Goal: Transaction & Acquisition: Purchase product/service

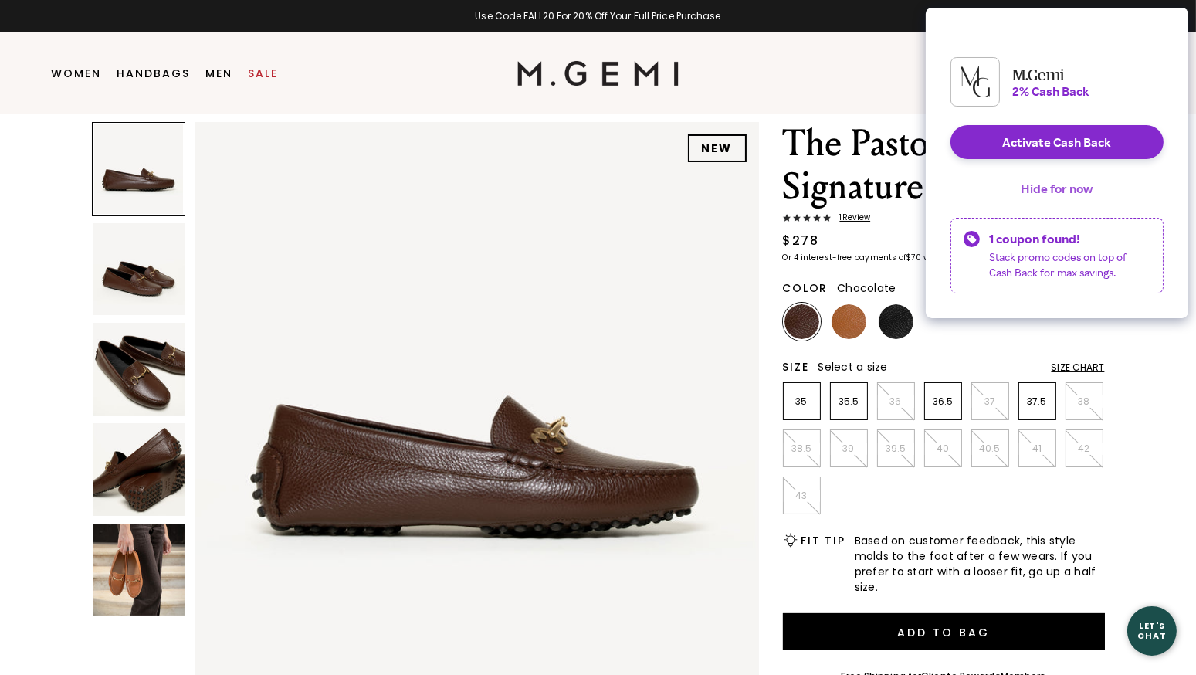
click at [1057, 203] on button "Hide for now" at bounding box center [1057, 188] width 97 height 34
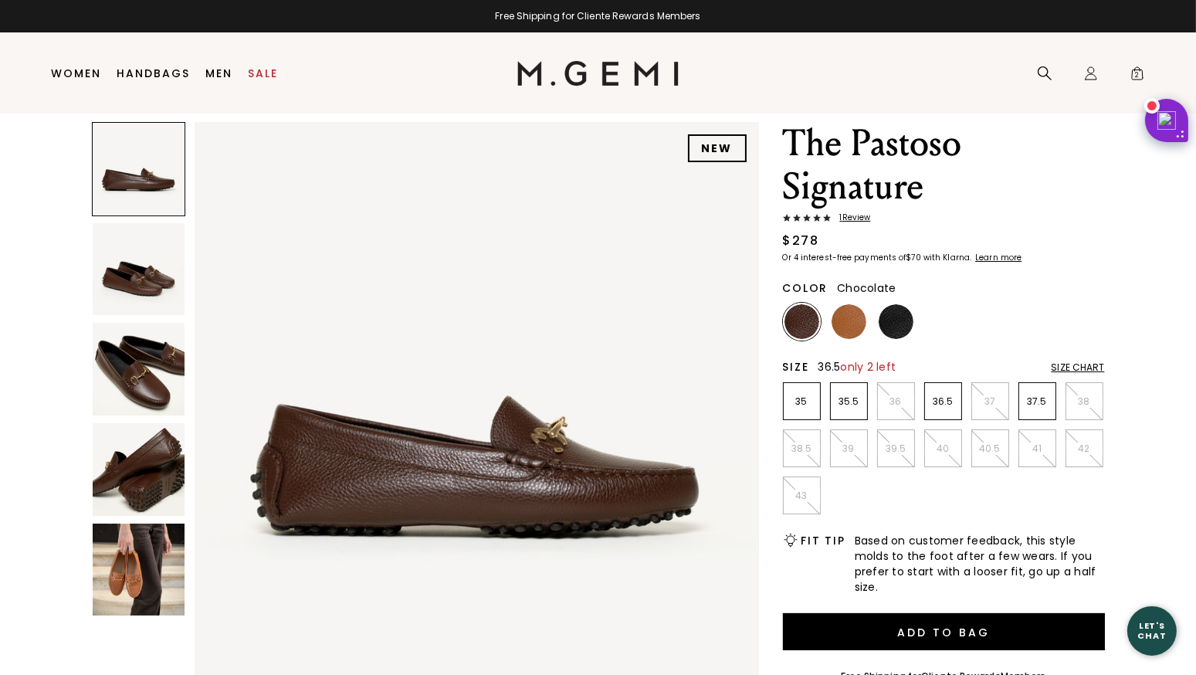
click at [947, 402] on p "36.5" at bounding box center [943, 401] width 36 height 12
click at [141, 555] on img at bounding box center [139, 570] width 93 height 93
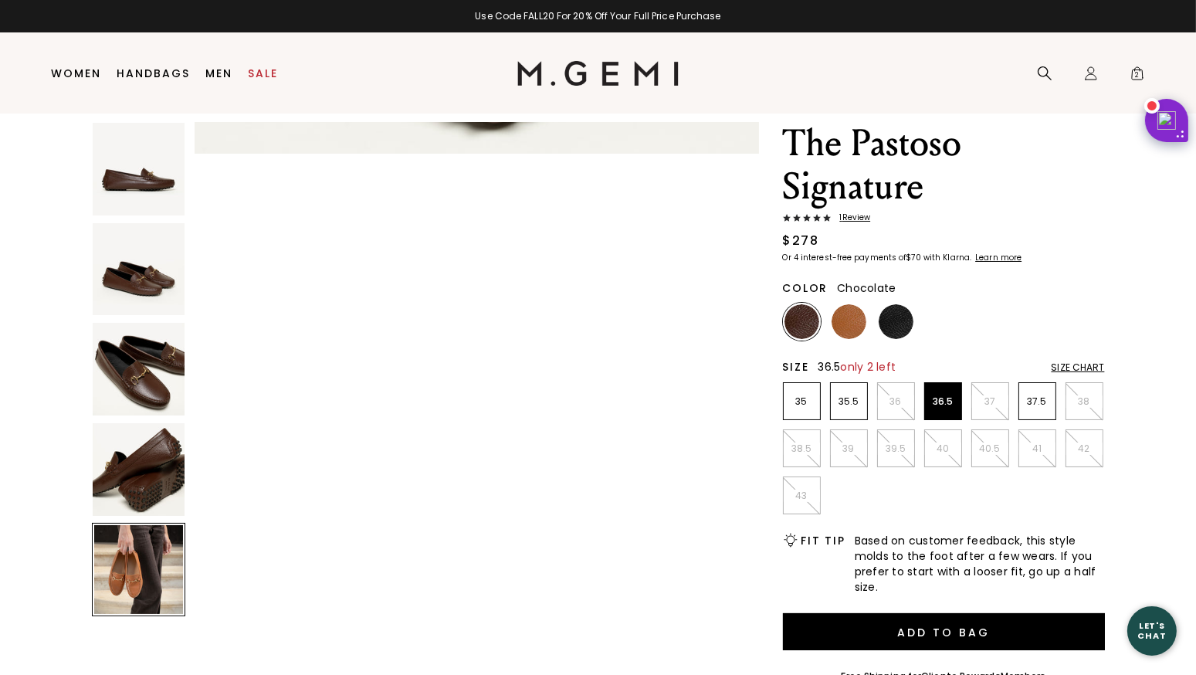
scroll to position [2272, 0]
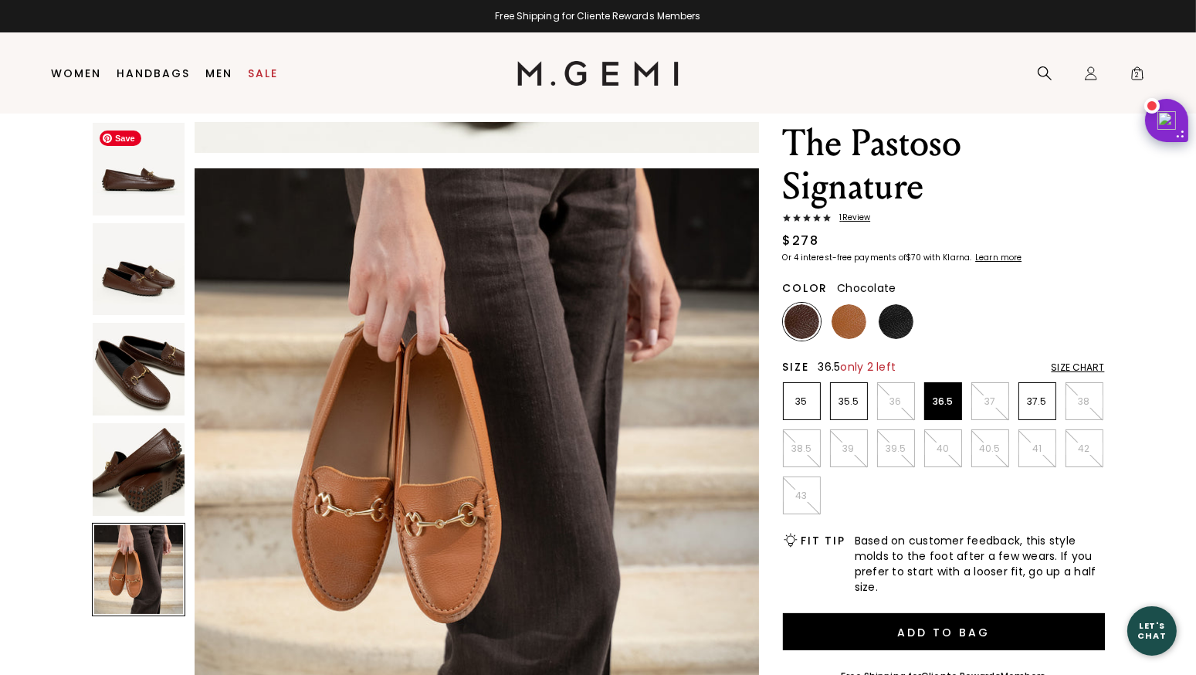
click at [131, 207] on img at bounding box center [139, 169] width 93 height 93
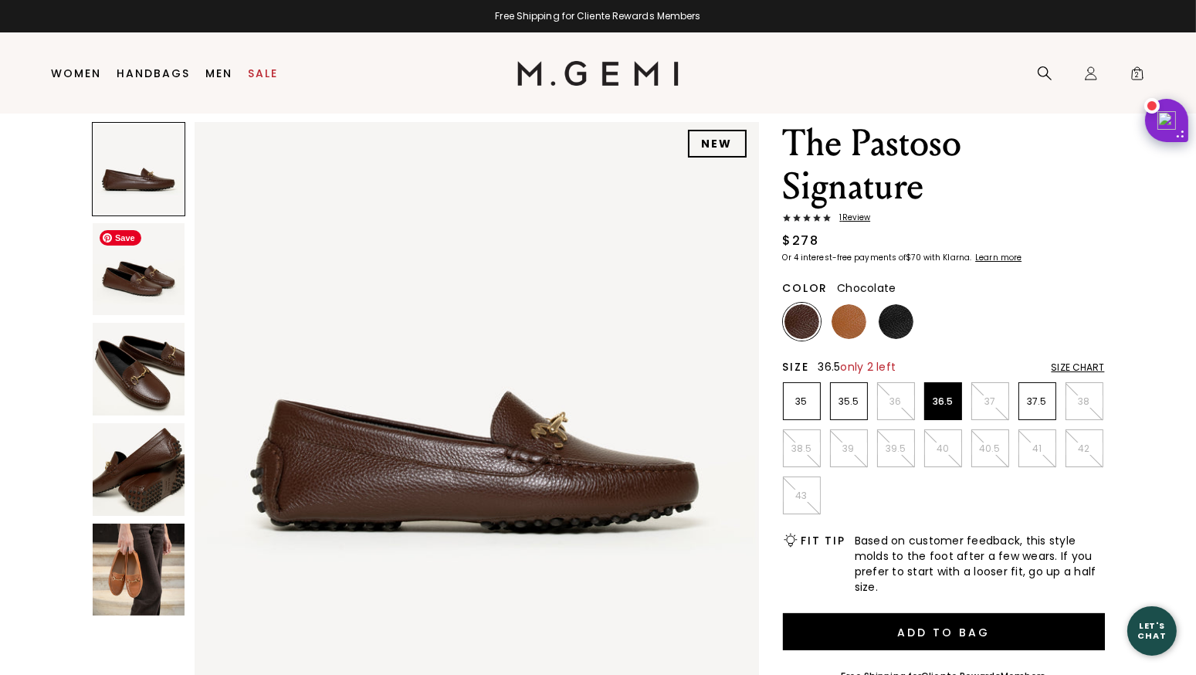
scroll to position [0, 0]
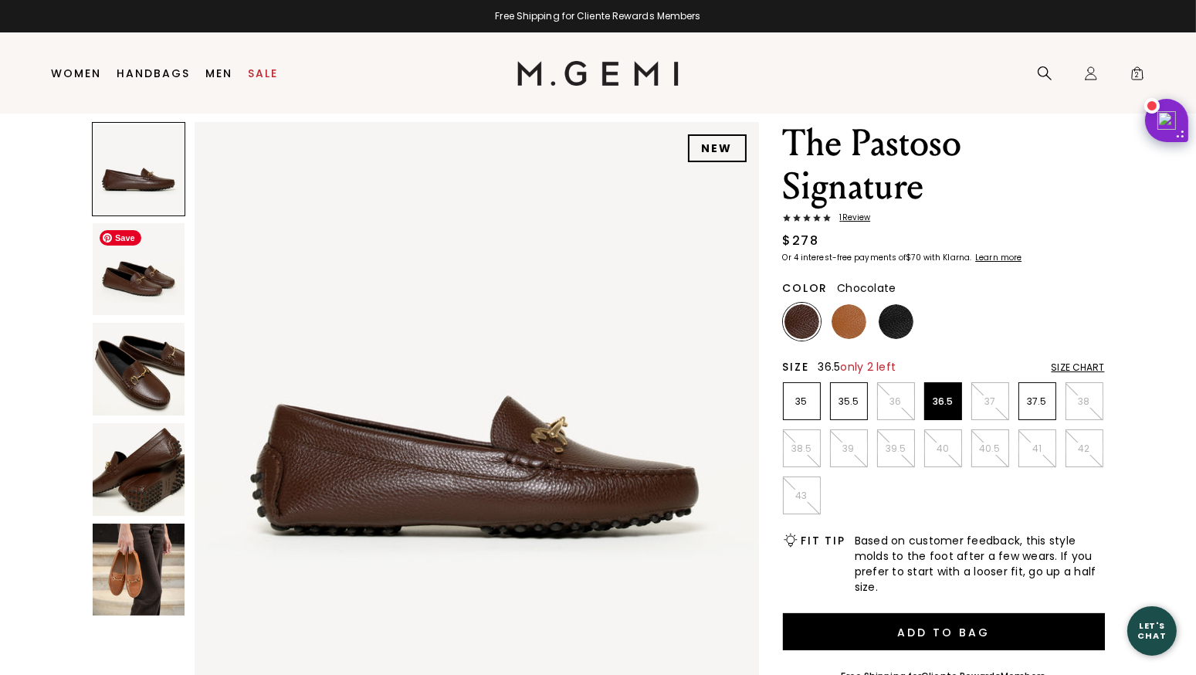
click at [134, 283] on img at bounding box center [139, 269] width 93 height 93
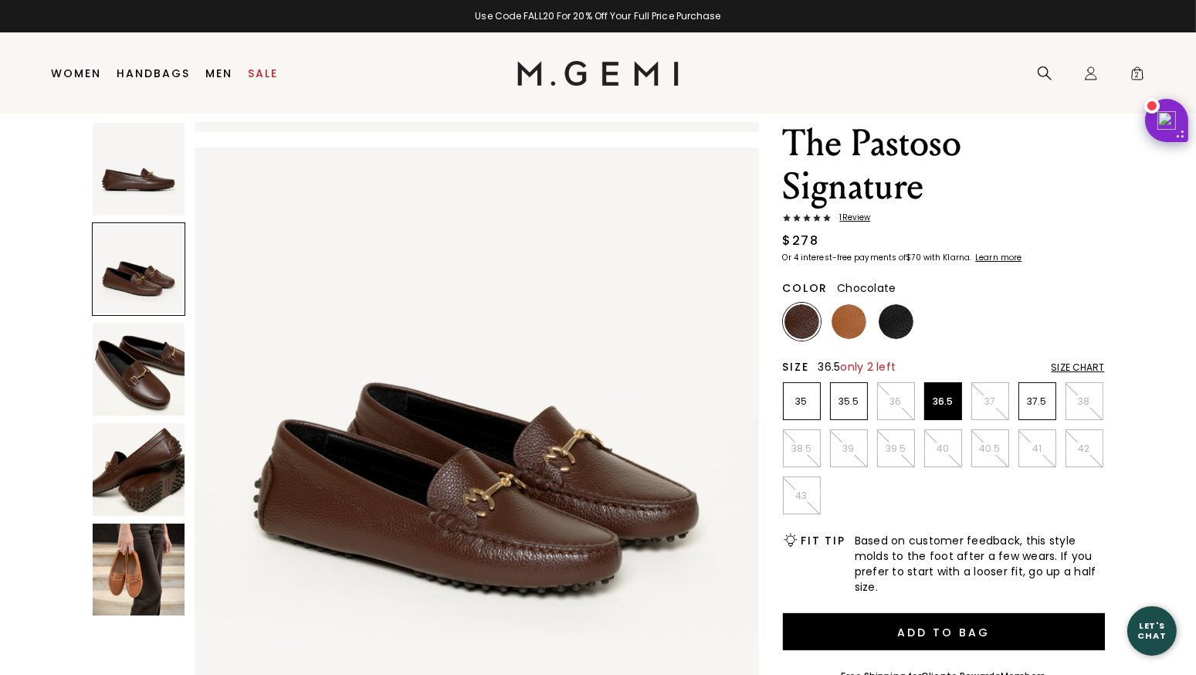
scroll to position [568, 0]
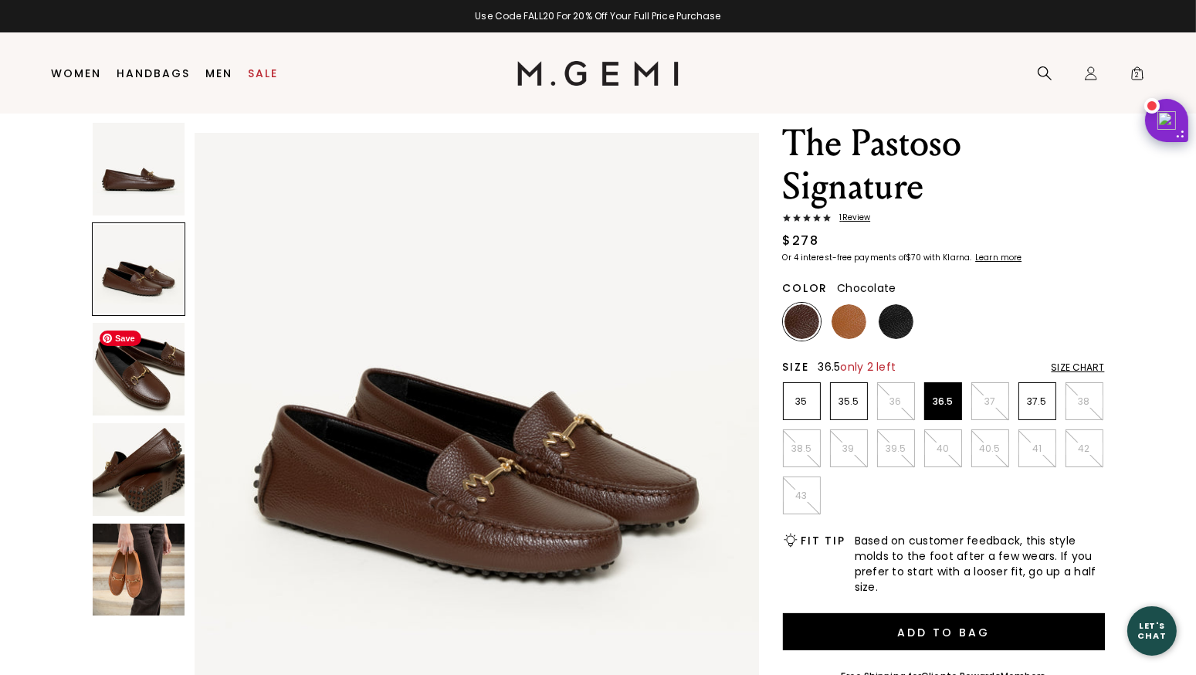
click at [147, 368] on img at bounding box center [139, 369] width 93 height 93
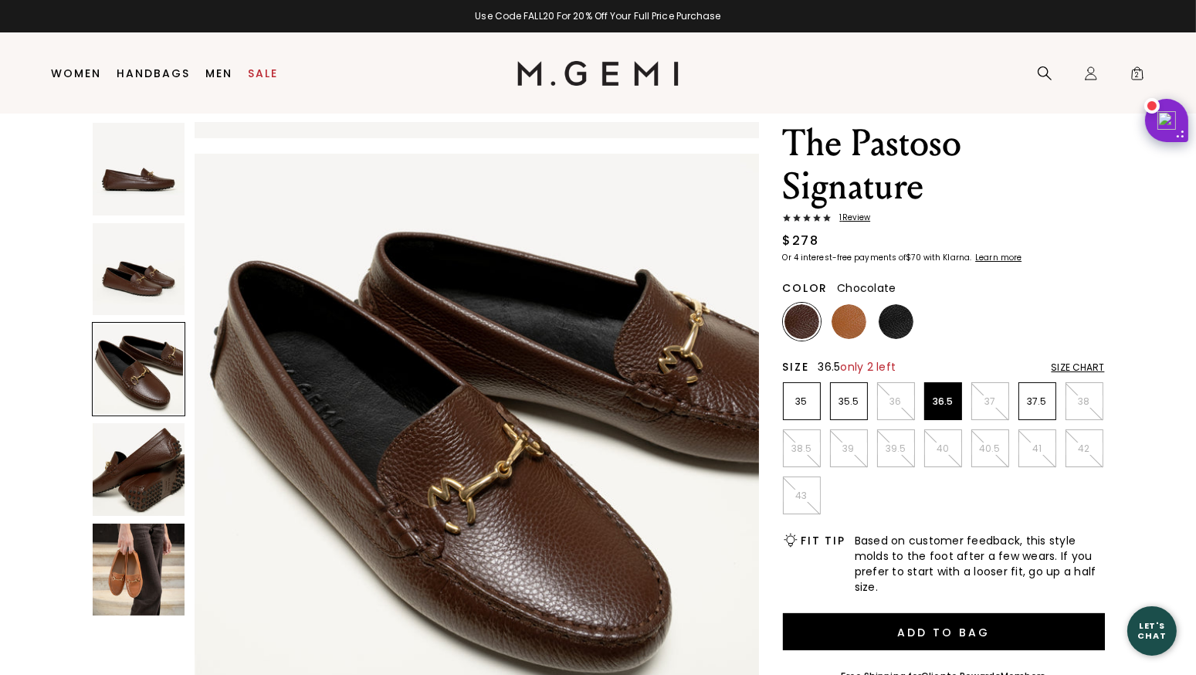
scroll to position [1135, 0]
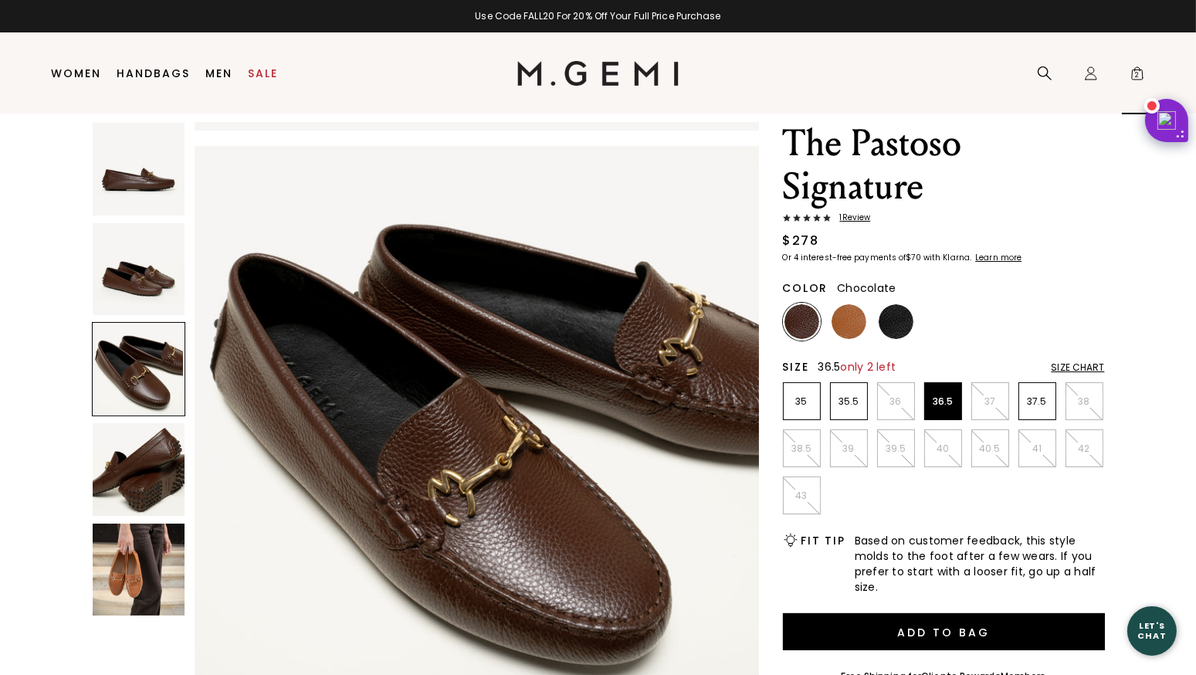
click at [1136, 74] on span "2" at bounding box center [1137, 76] width 15 height 15
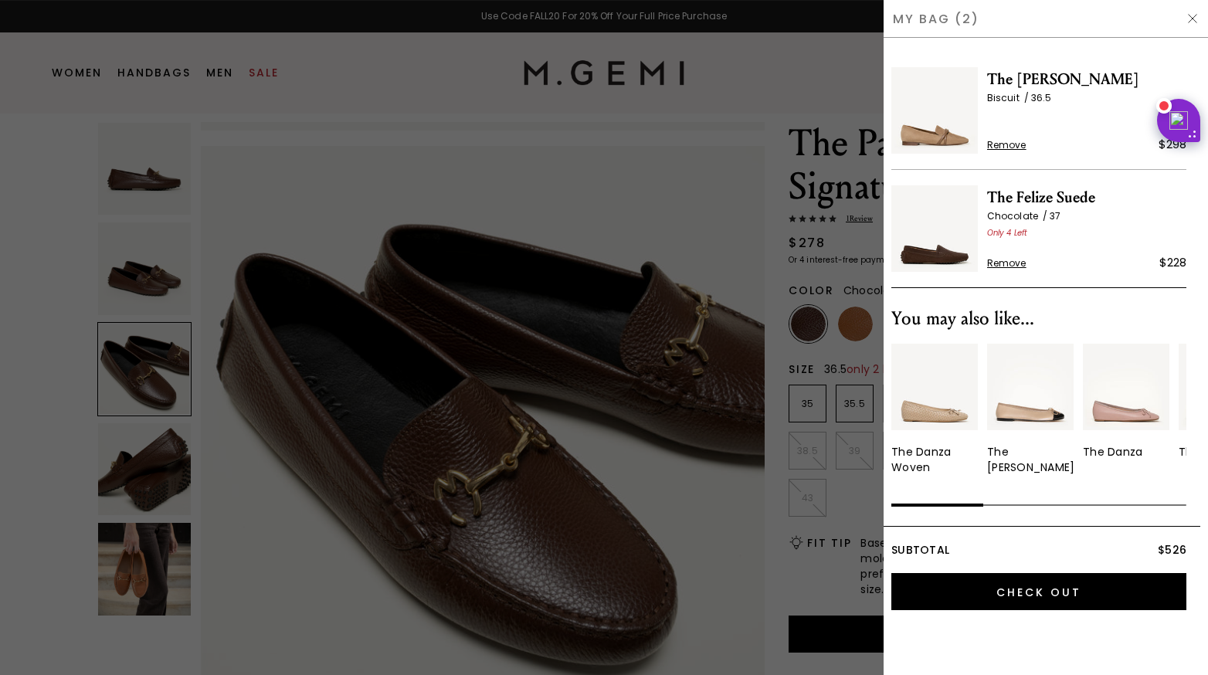
scroll to position [0, 0]
click at [1016, 199] on span "The Felize Suede" at bounding box center [1086, 197] width 199 height 25
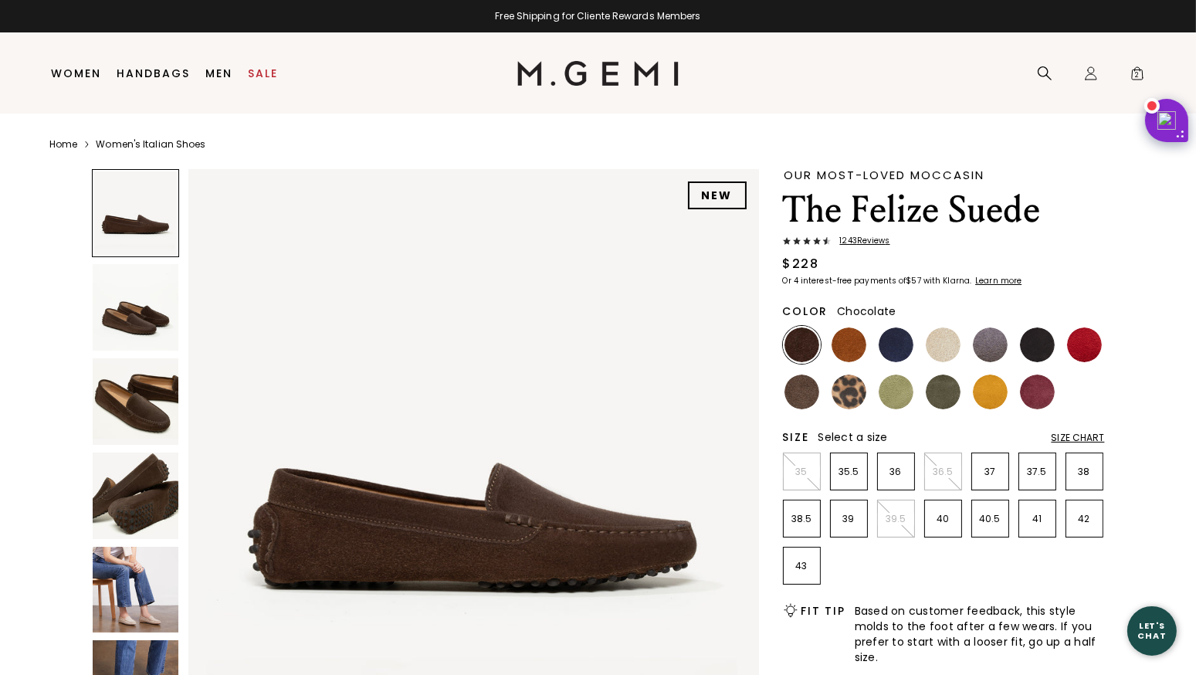
click at [134, 327] on img at bounding box center [136, 307] width 86 height 86
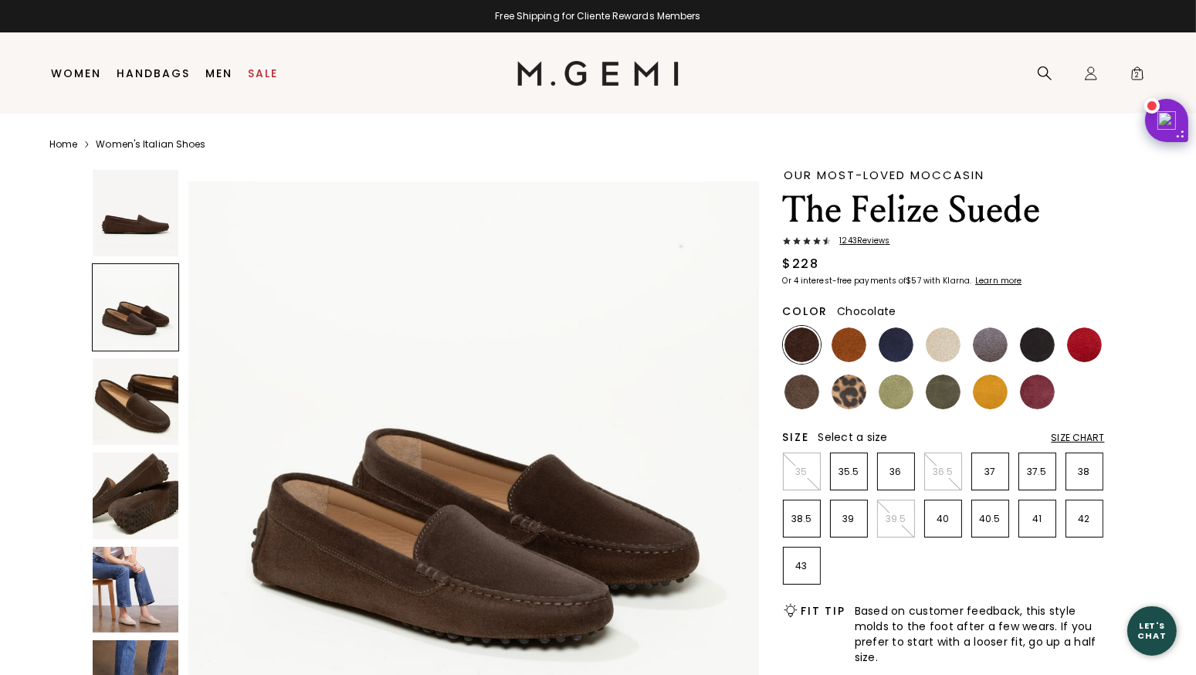
click at [137, 409] on img at bounding box center [136, 401] width 86 height 86
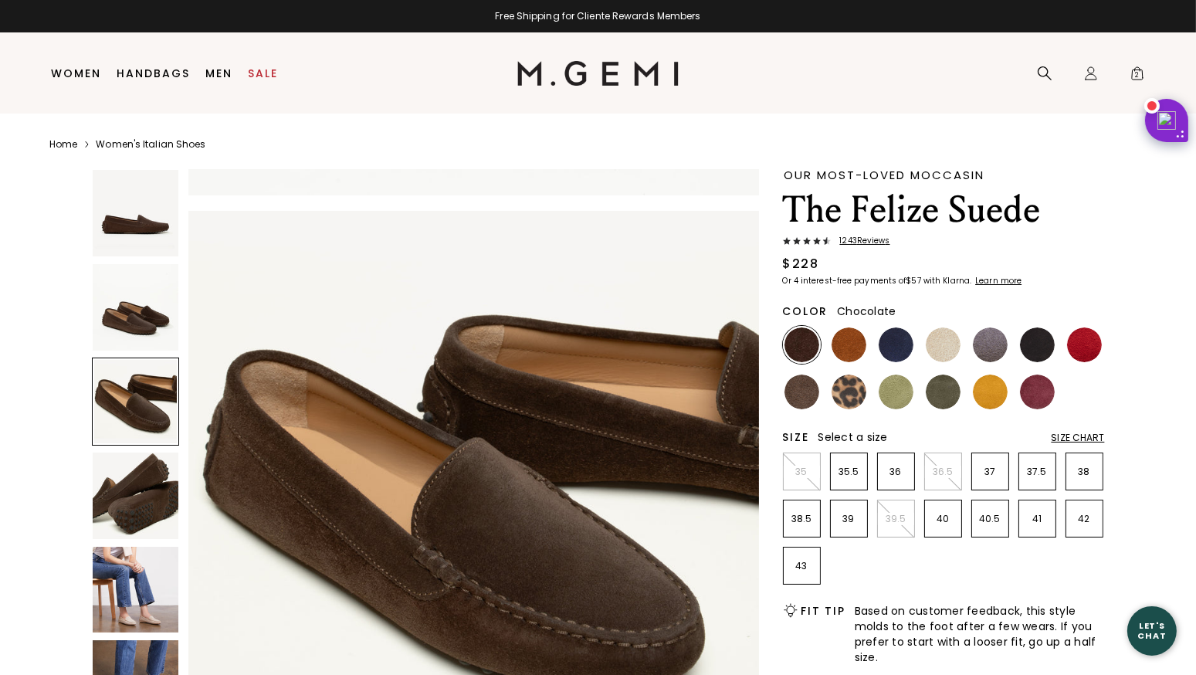
scroll to position [1148, 0]
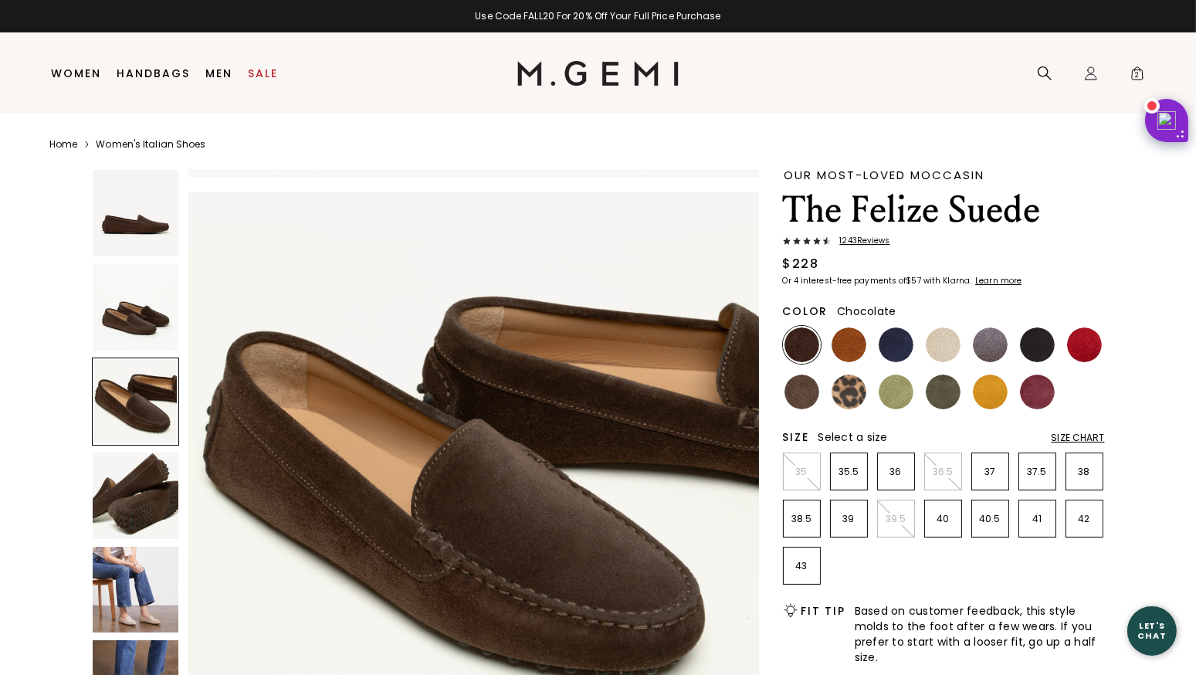
click at [141, 494] on img at bounding box center [136, 496] width 86 height 86
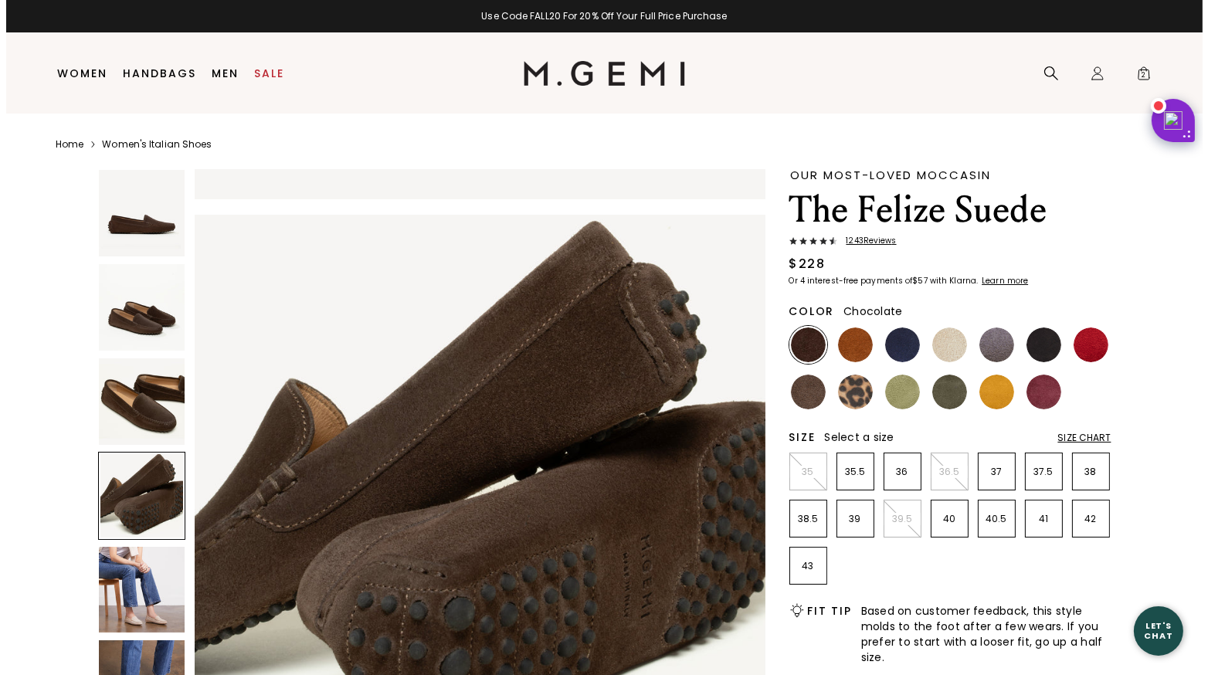
scroll to position [1722, 0]
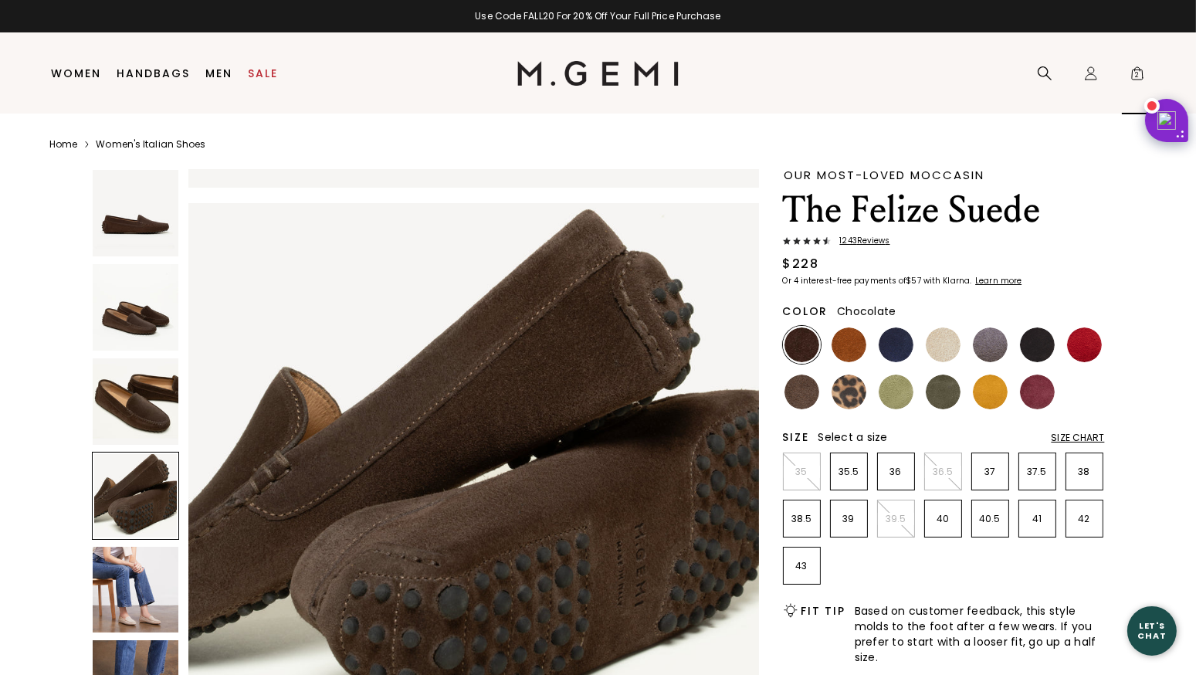
click at [1138, 73] on span "2" at bounding box center [1137, 76] width 15 height 15
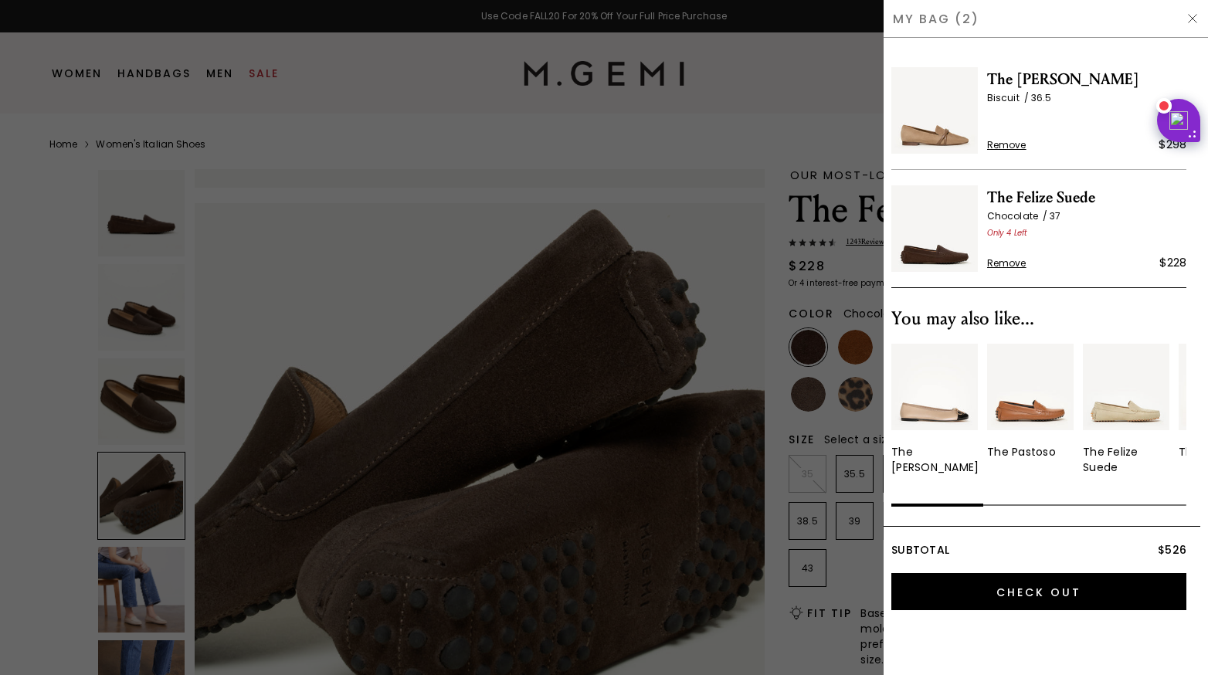
scroll to position [0, 0]
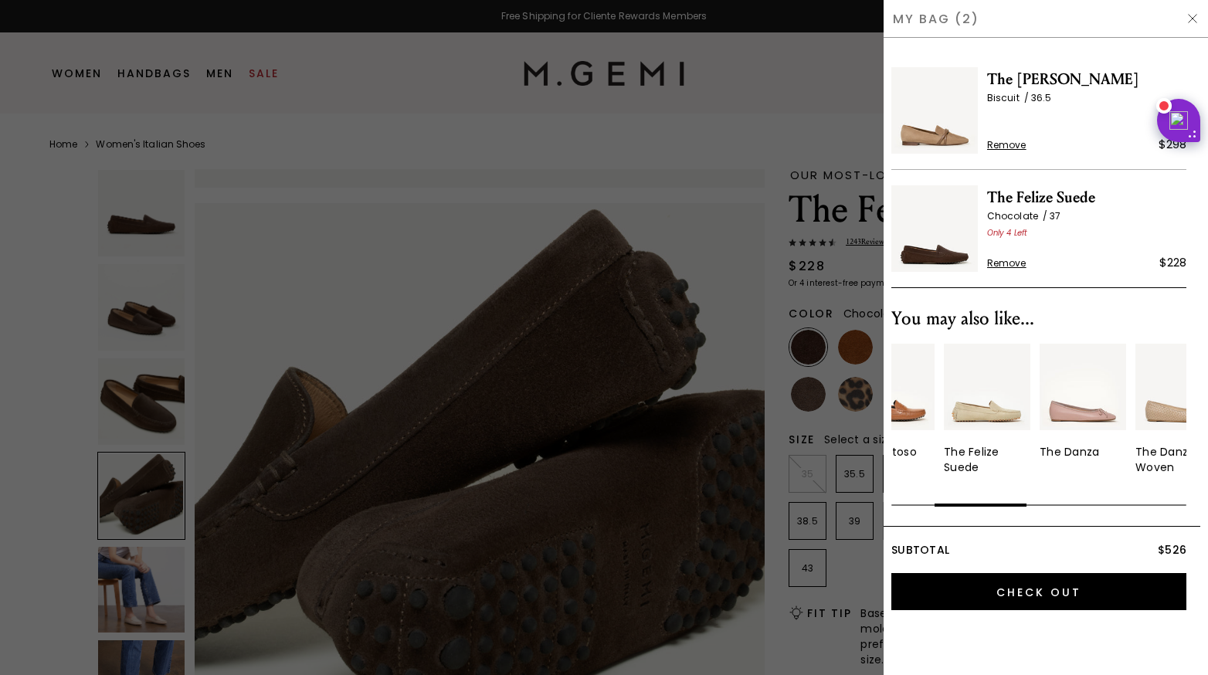
click at [965, 453] on div "The Felize Suede" at bounding box center [987, 459] width 86 height 31
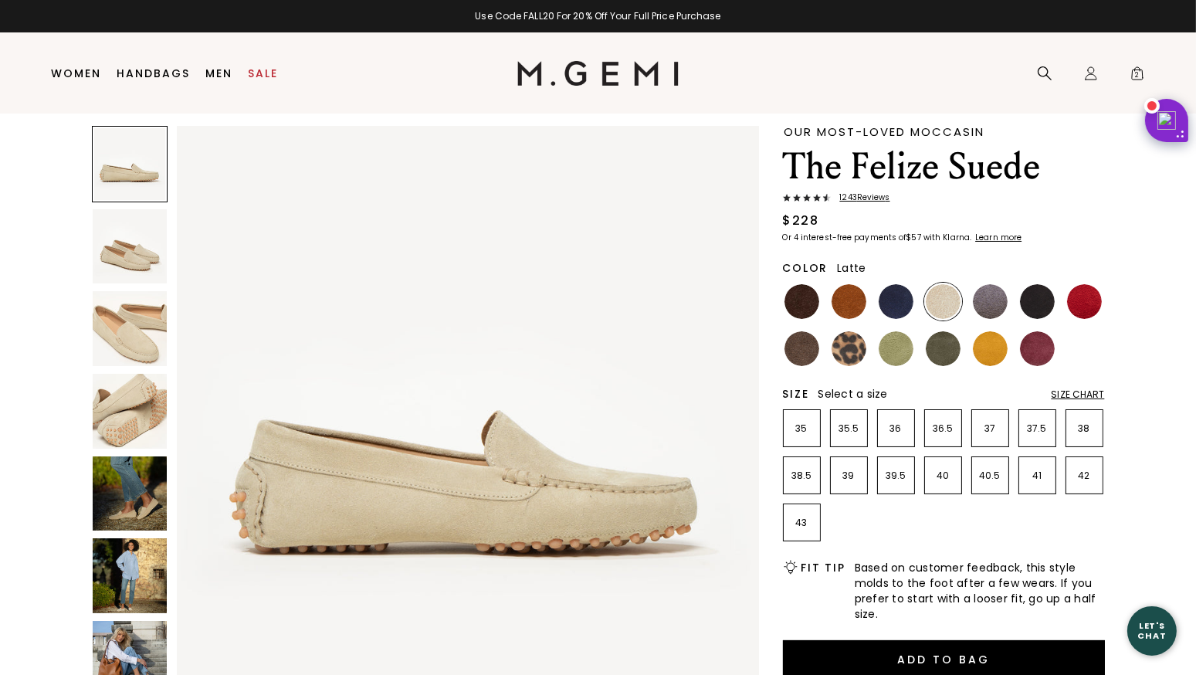
scroll to position [46, 0]
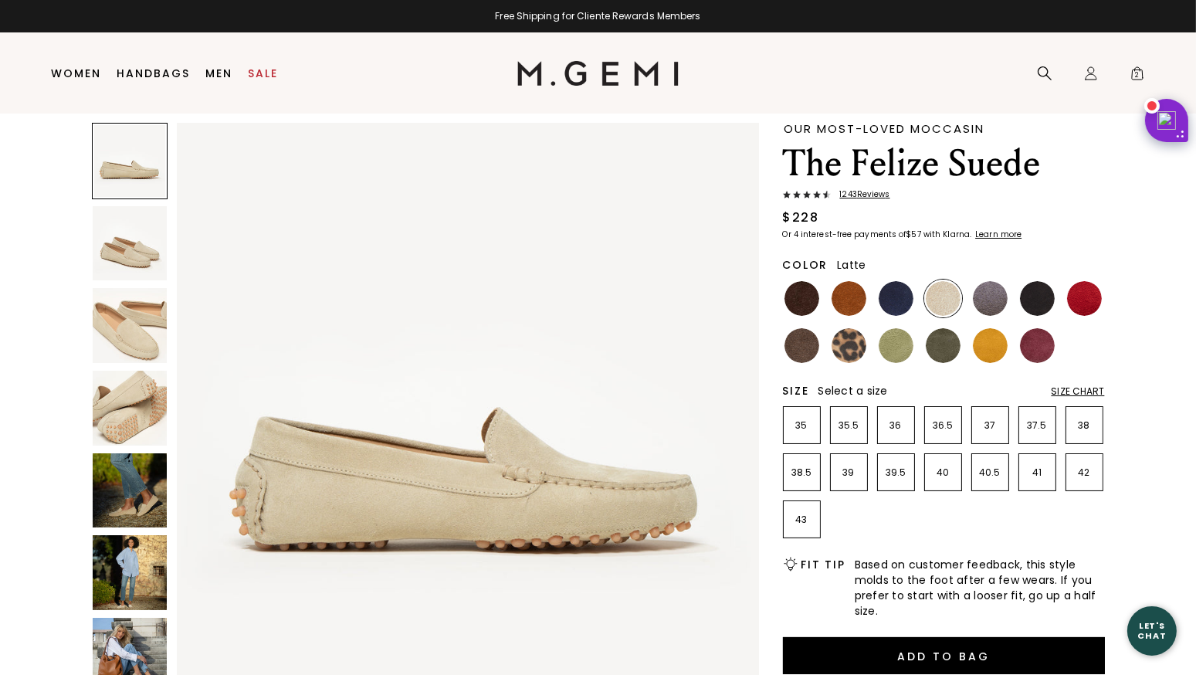
click at [137, 247] on img at bounding box center [130, 243] width 75 height 75
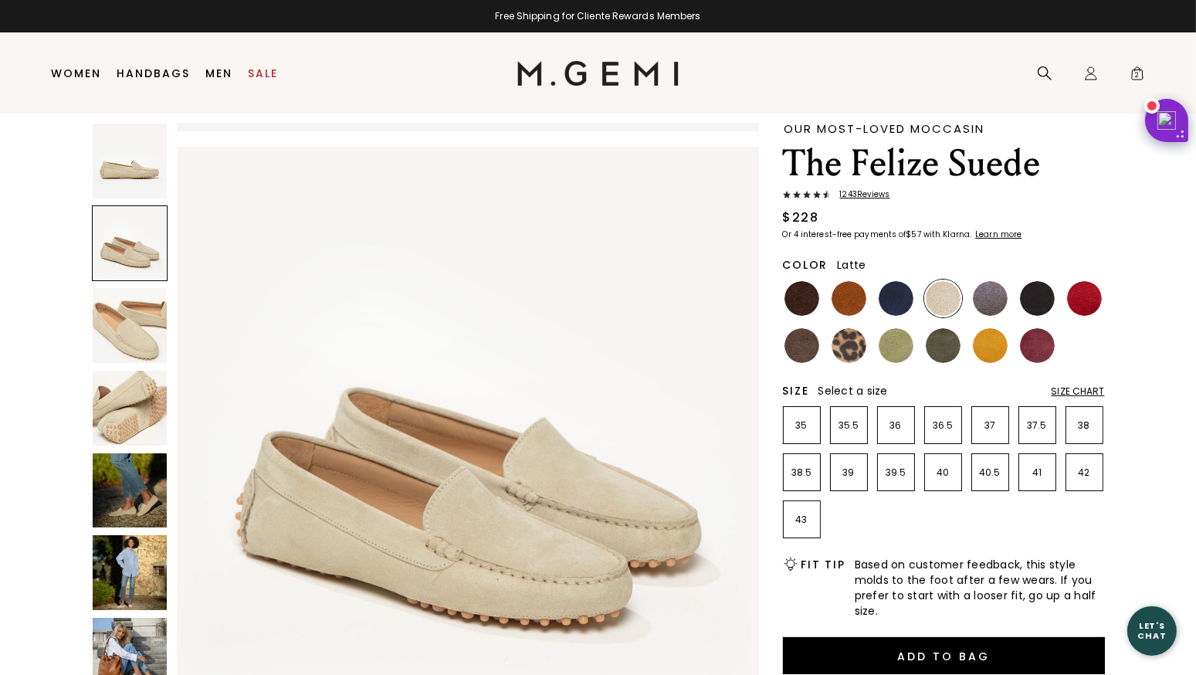
scroll to position [585, 0]
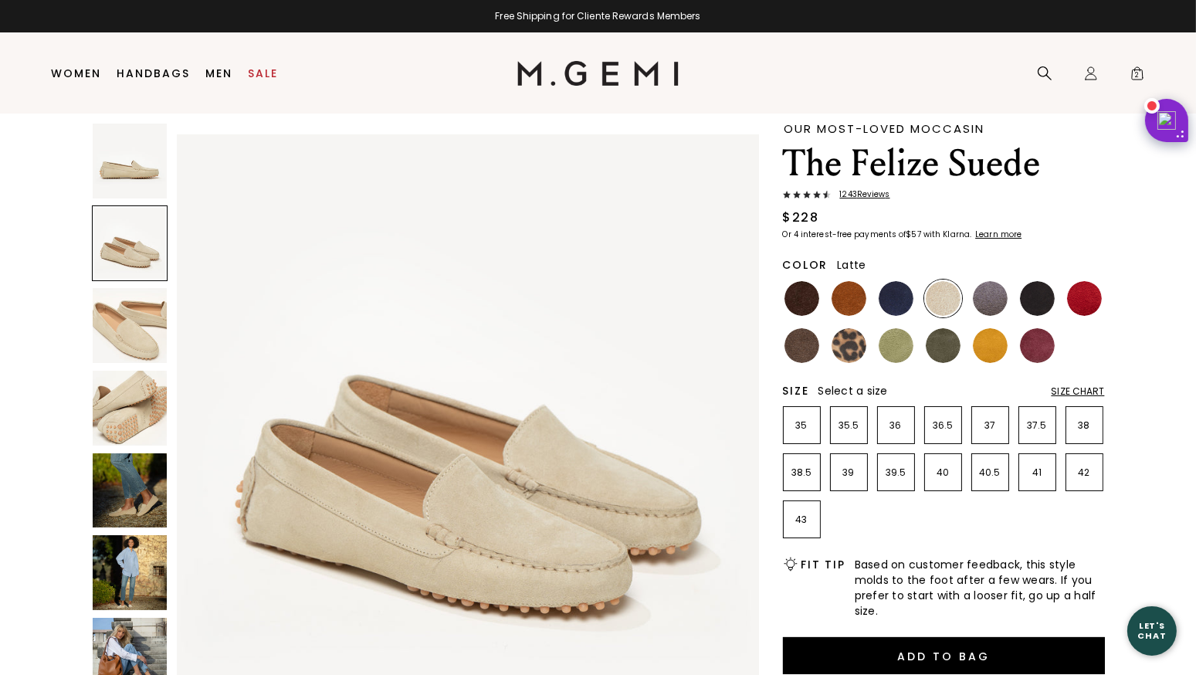
click at [130, 331] on img at bounding box center [130, 325] width 75 height 75
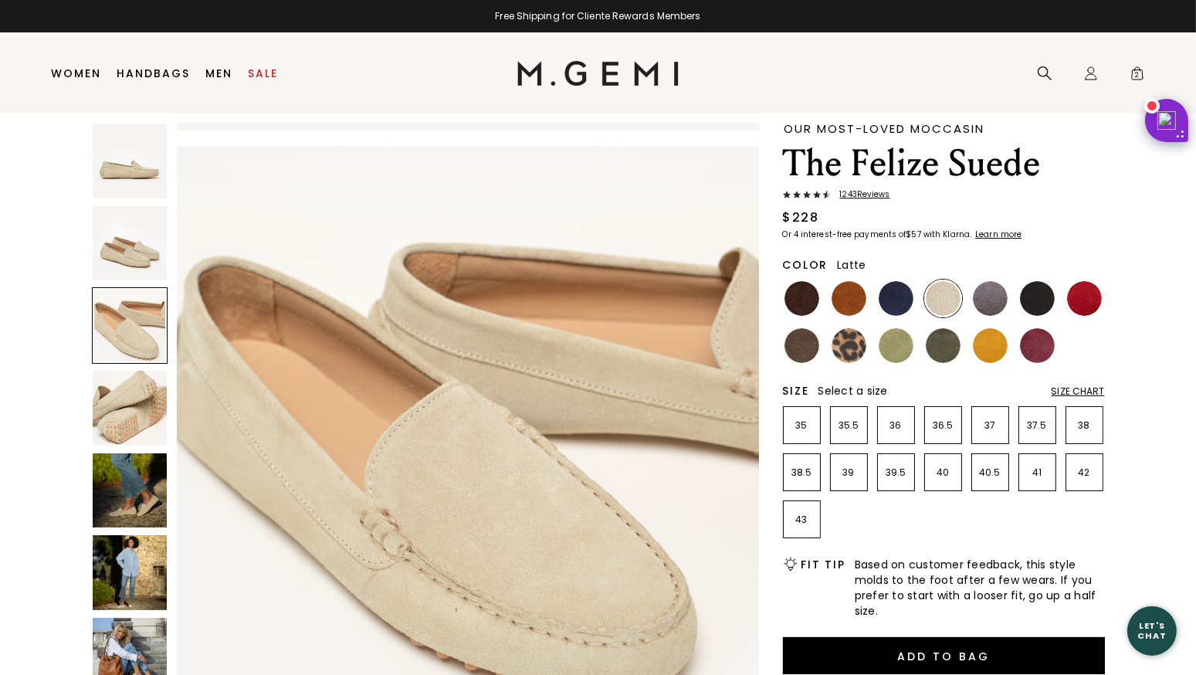
click at [131, 421] on img at bounding box center [130, 408] width 75 height 75
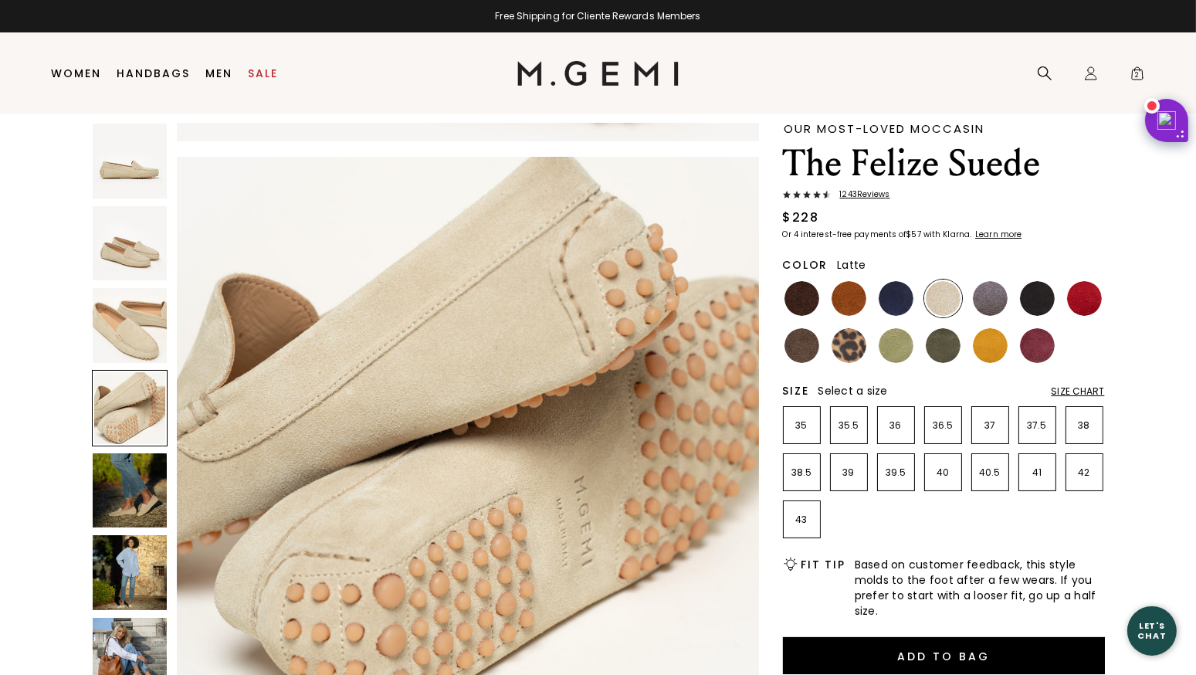
click at [136, 504] on img at bounding box center [130, 490] width 75 height 75
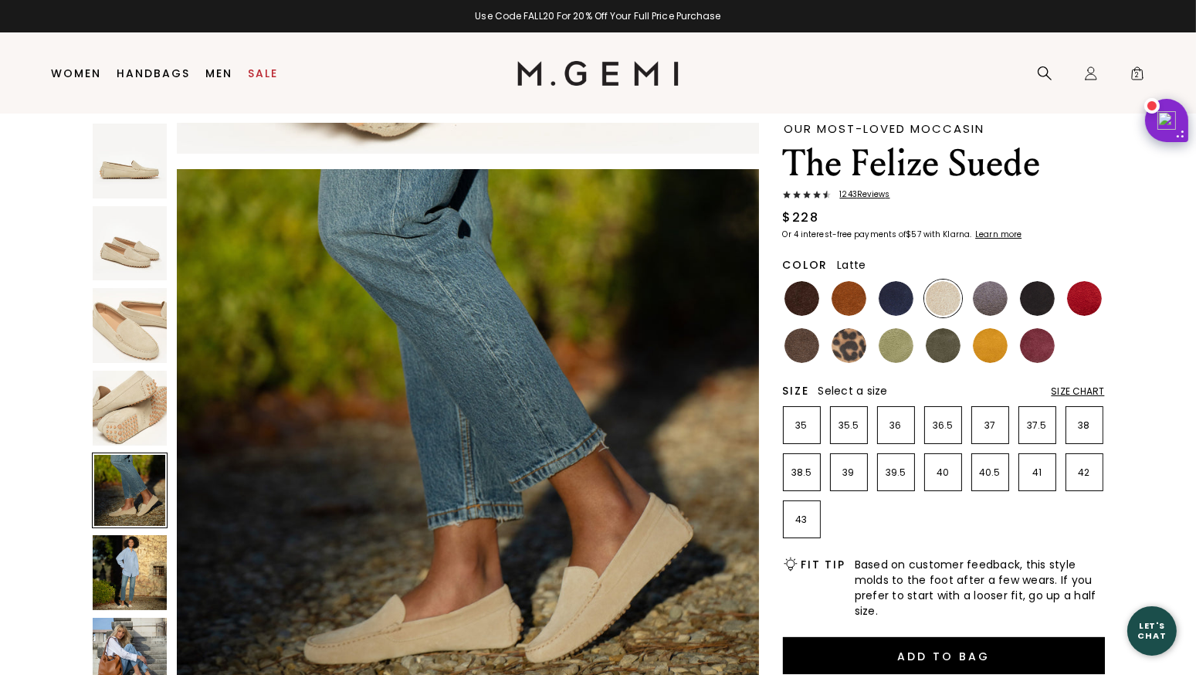
scroll to position [2343, 0]
click at [130, 179] on img at bounding box center [130, 161] width 75 height 75
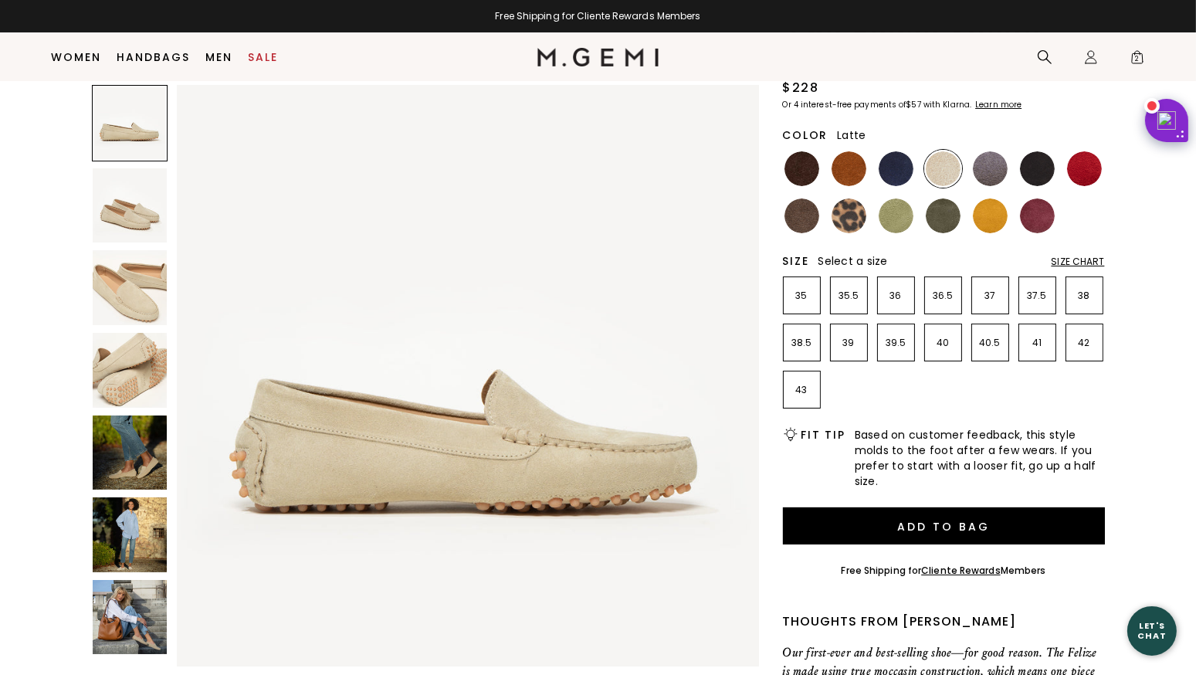
scroll to position [0, 0]
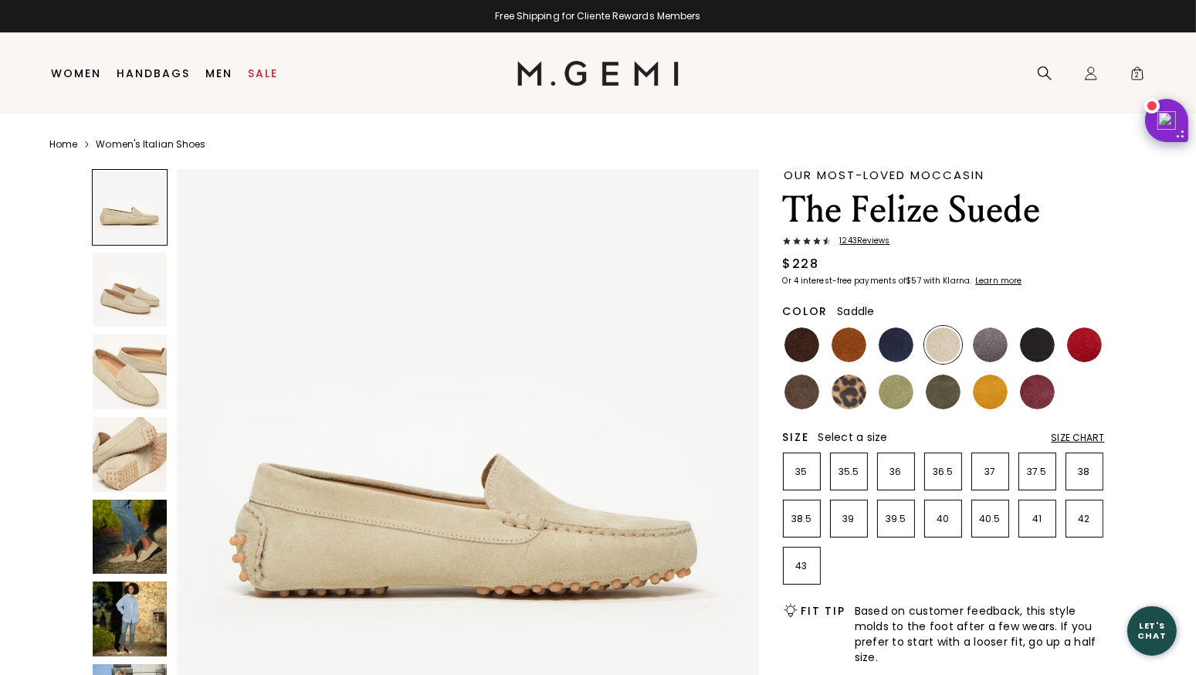
click at [844, 345] on img at bounding box center [849, 344] width 35 height 35
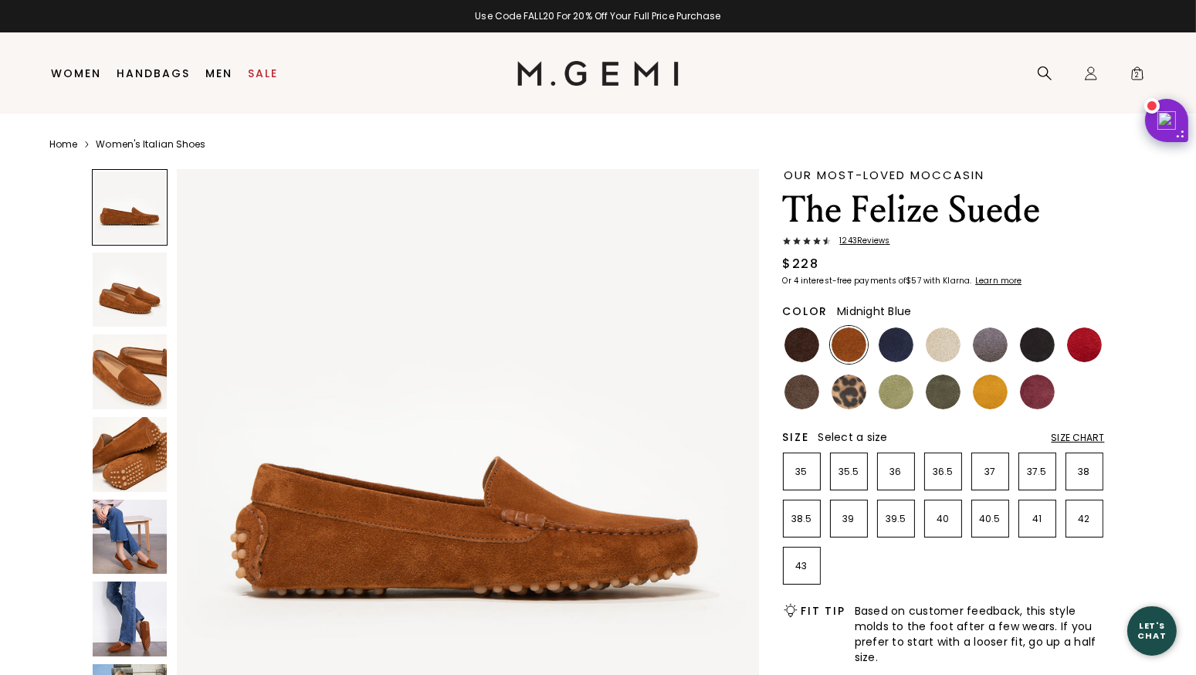
click at [892, 345] on img at bounding box center [896, 344] width 35 height 35
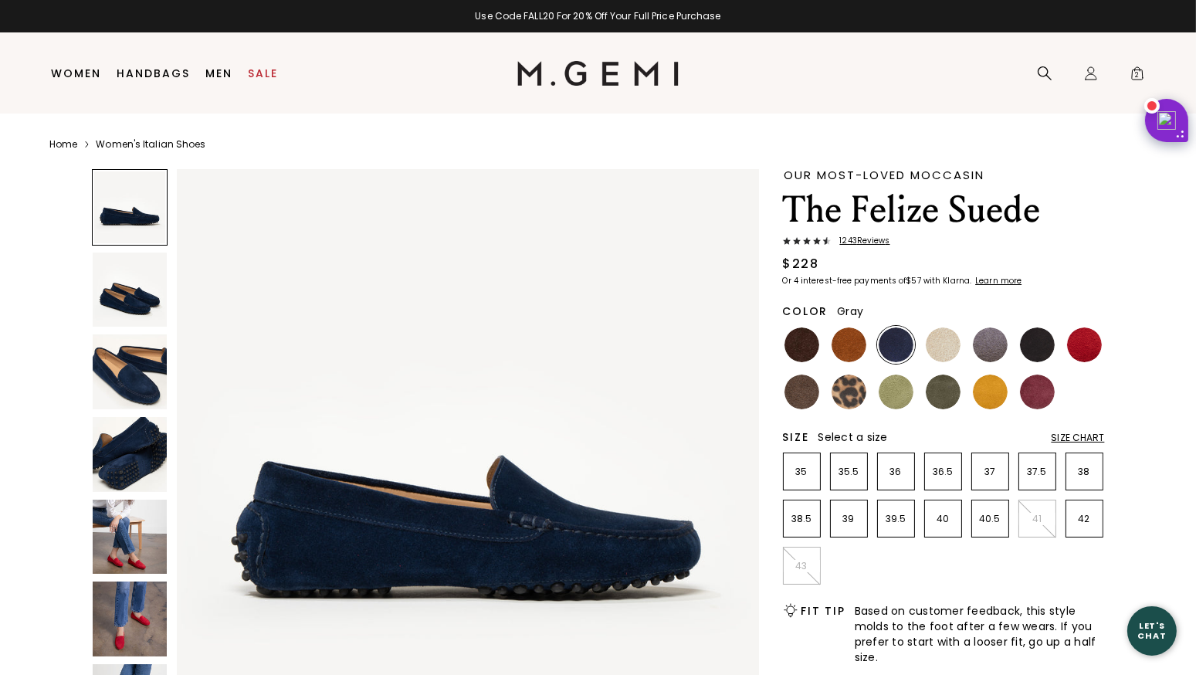
click at [988, 345] on img at bounding box center [990, 344] width 35 height 35
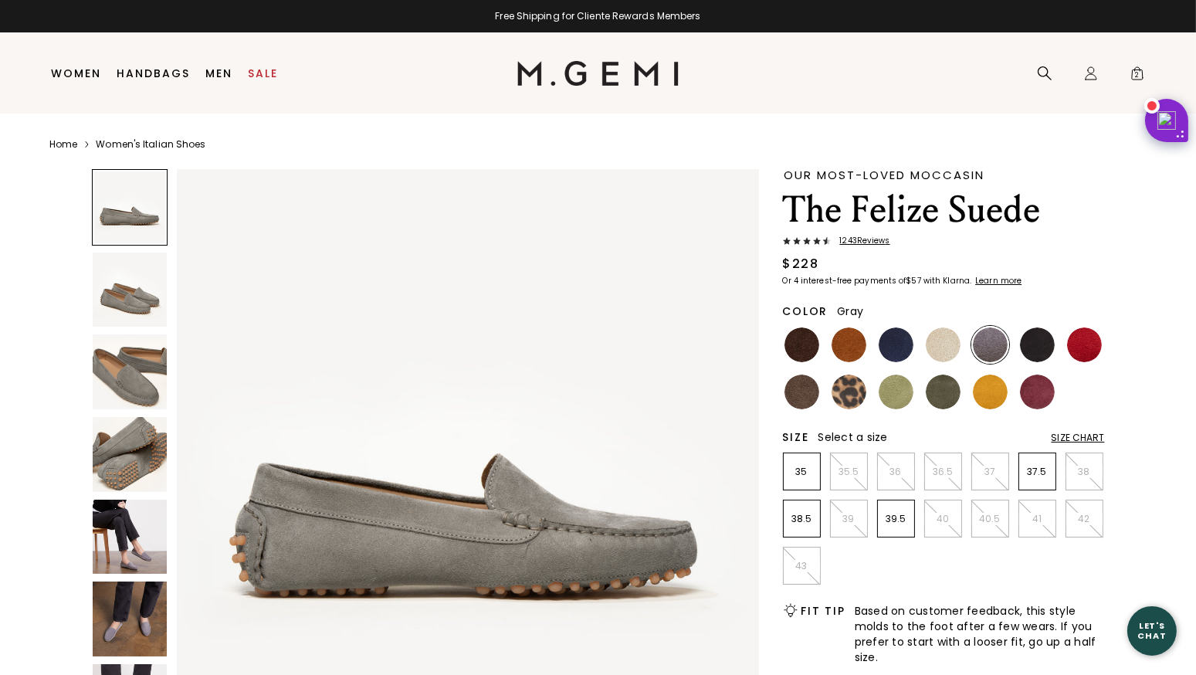
click at [124, 548] on img at bounding box center [130, 537] width 75 height 75
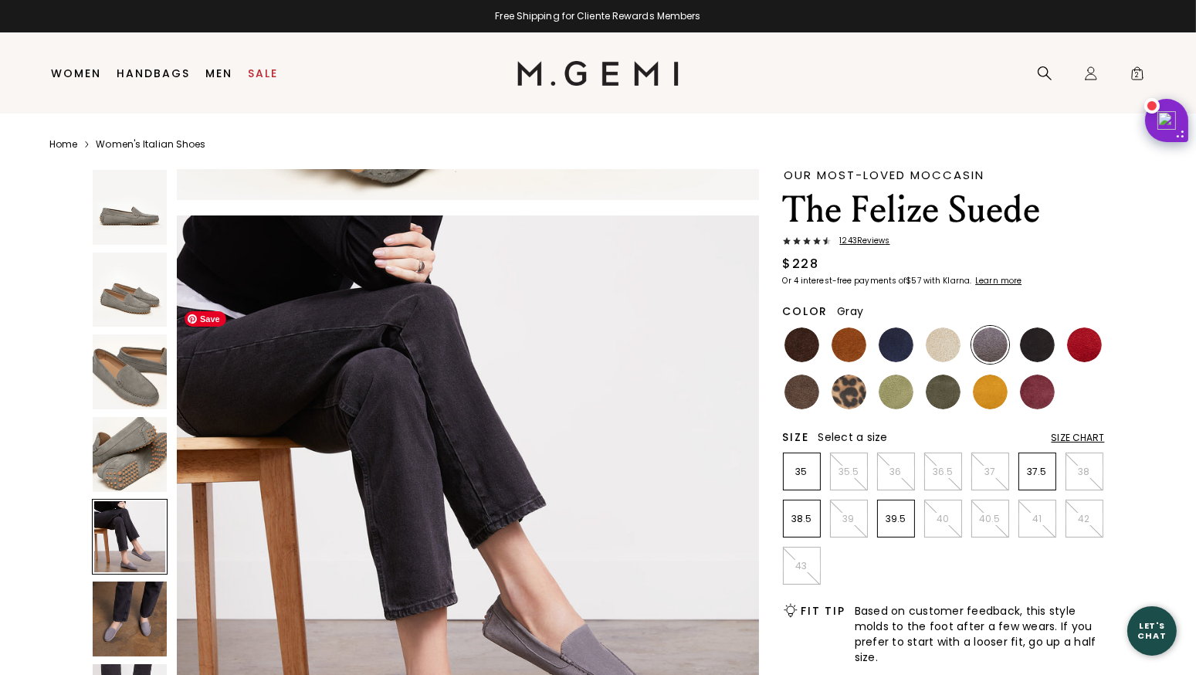
scroll to position [2343, 0]
click at [893, 347] on img at bounding box center [896, 344] width 35 height 35
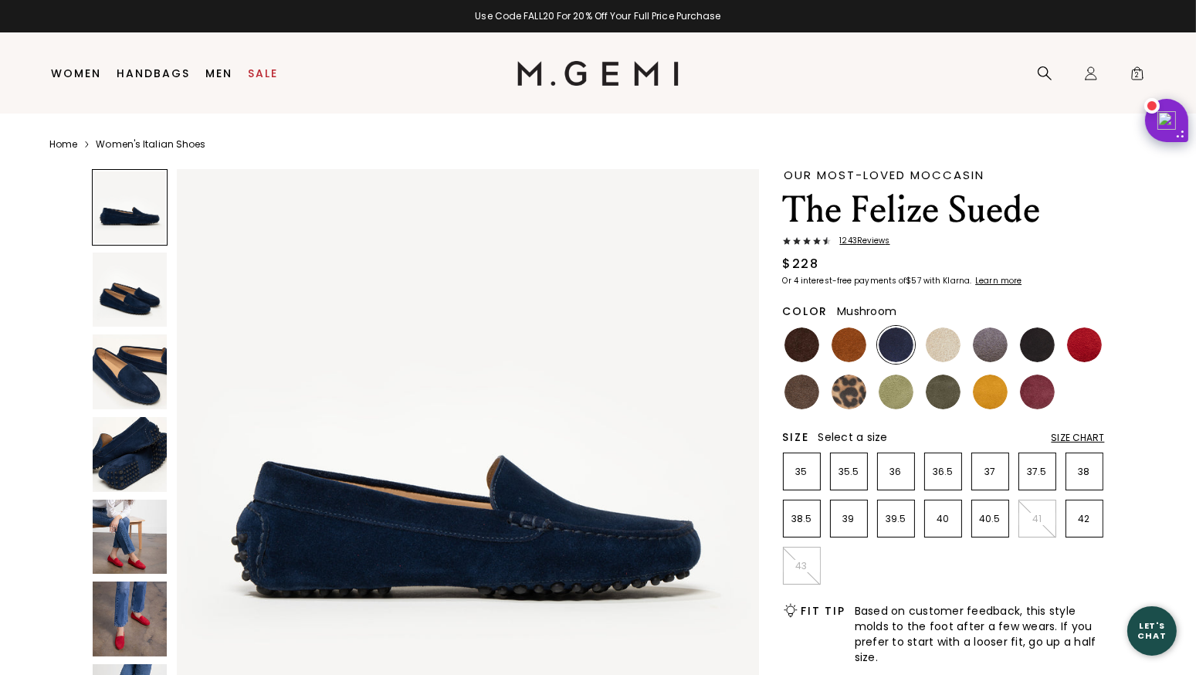
click at [798, 392] on img at bounding box center [802, 392] width 35 height 35
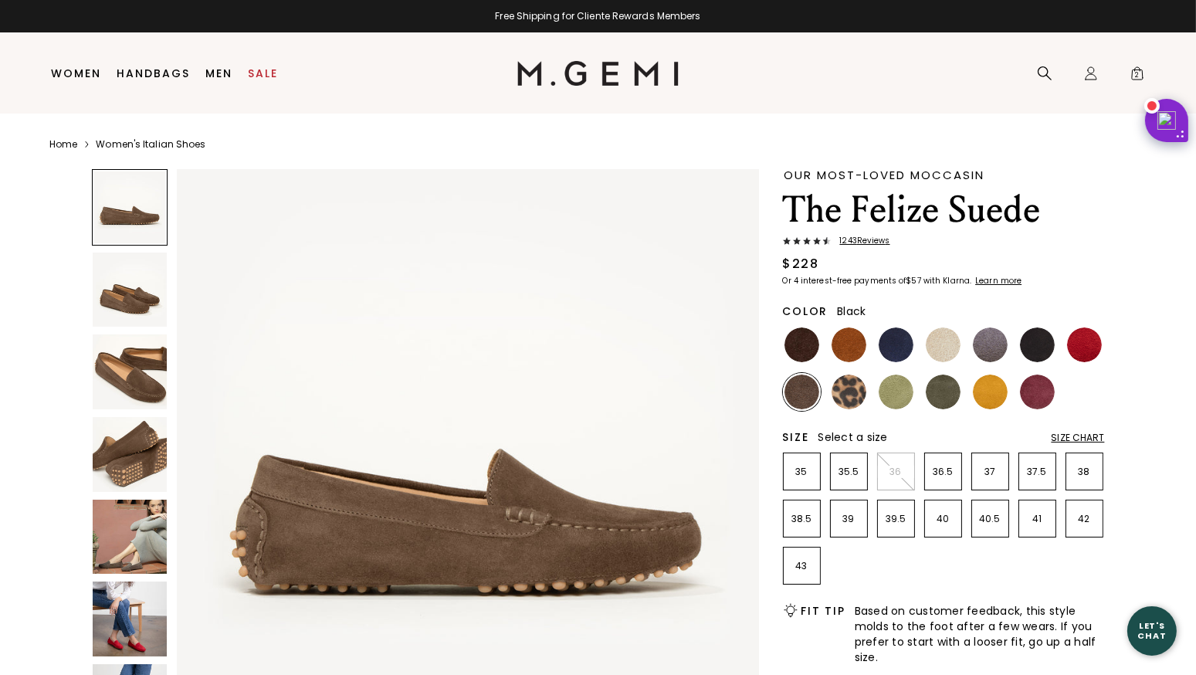
click at [1035, 345] on img at bounding box center [1037, 344] width 35 height 35
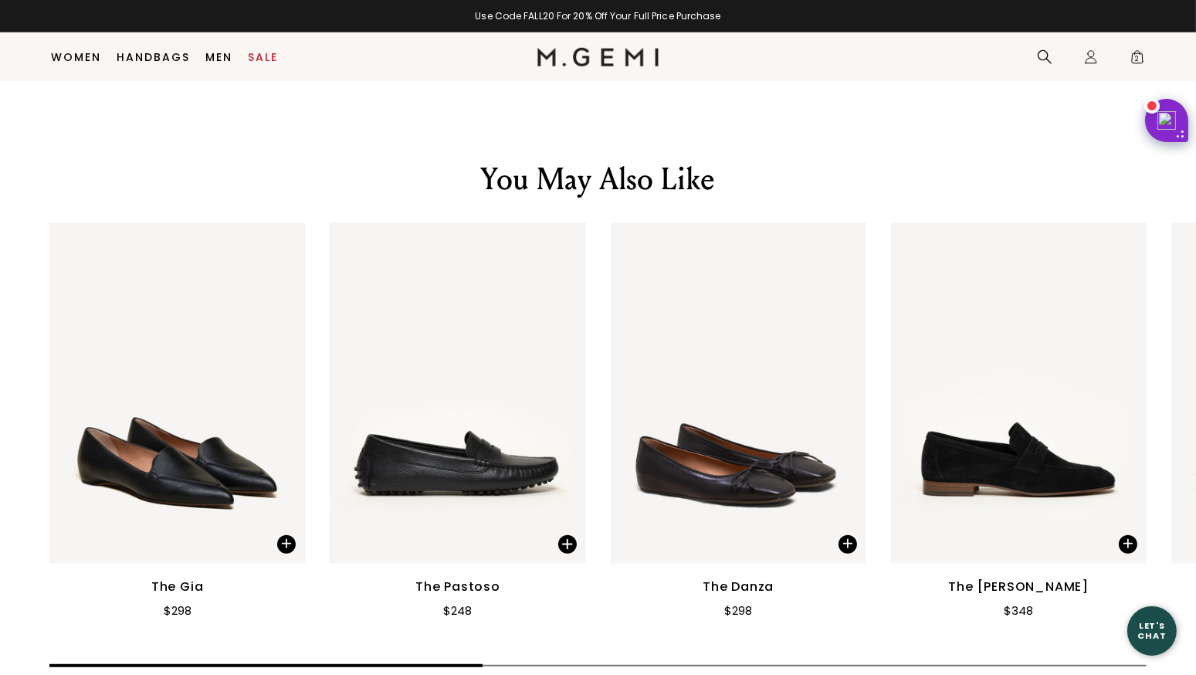
scroll to position [1969, 0]
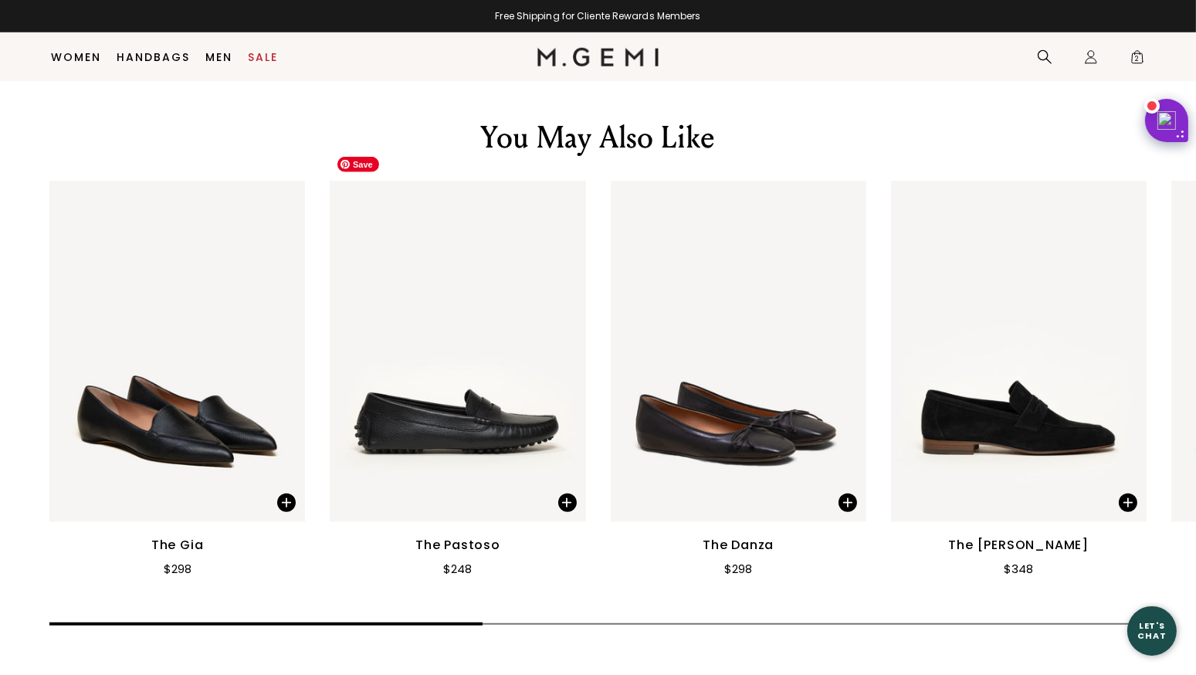
click at [436, 401] on img at bounding box center [458, 351] width 256 height 341
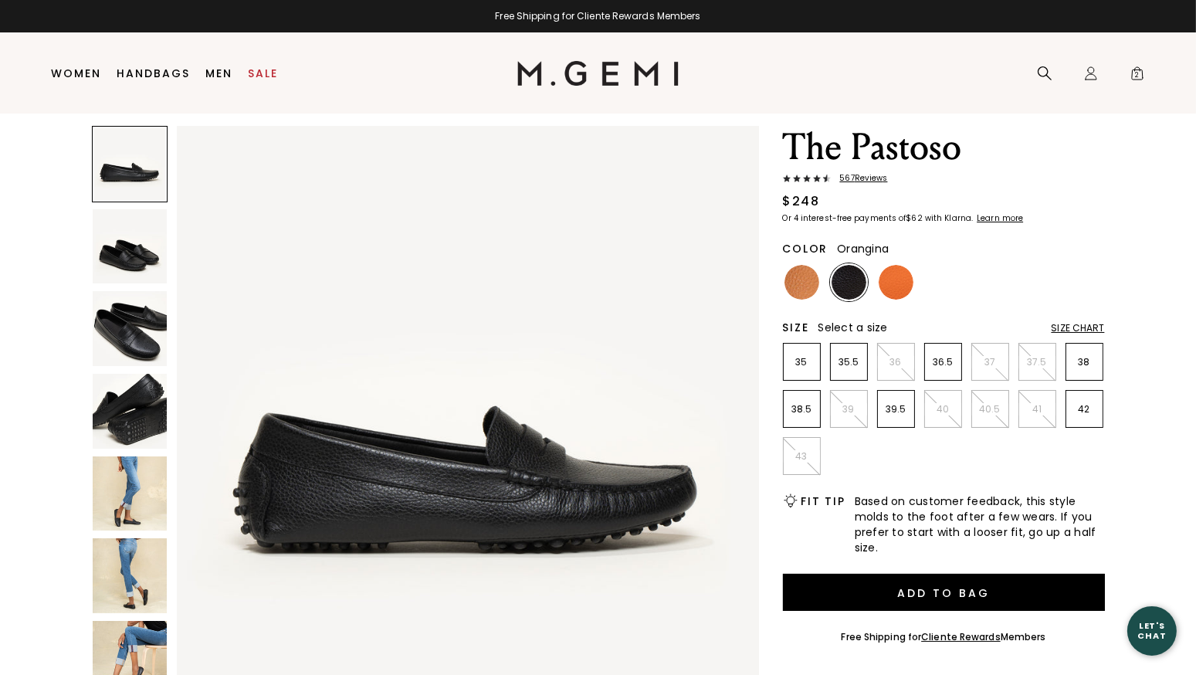
click at [906, 282] on img at bounding box center [896, 282] width 35 height 35
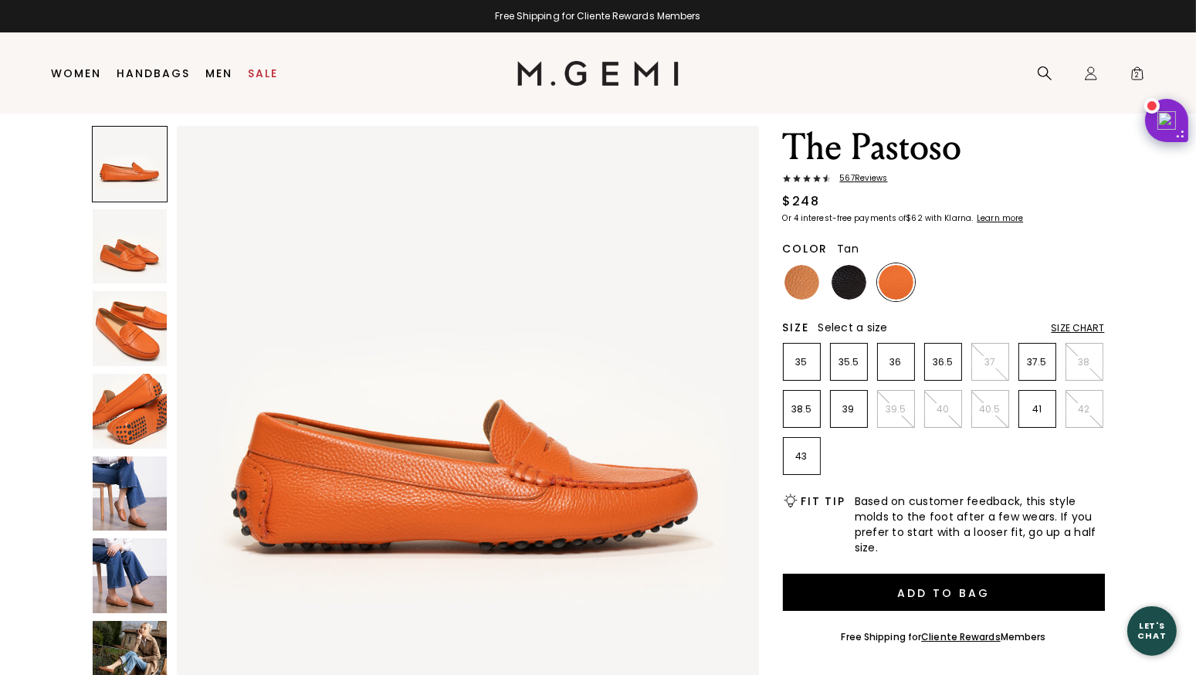
click at [795, 296] on img at bounding box center [802, 282] width 35 height 35
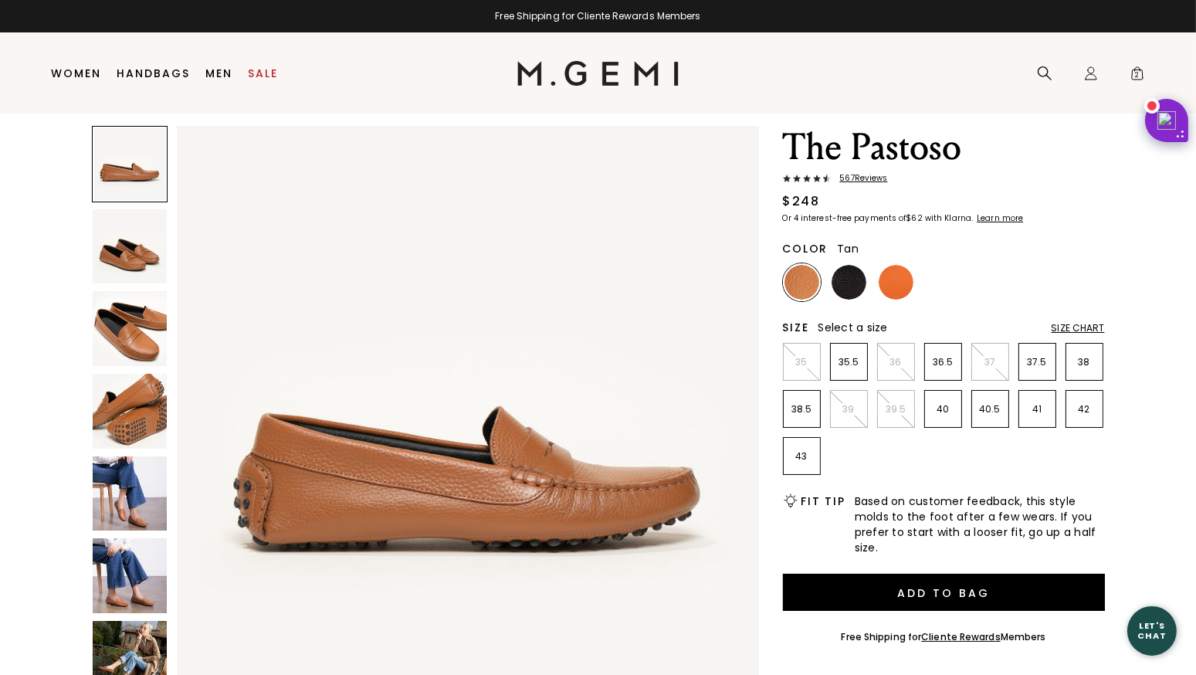
click at [136, 504] on img at bounding box center [130, 493] width 75 height 75
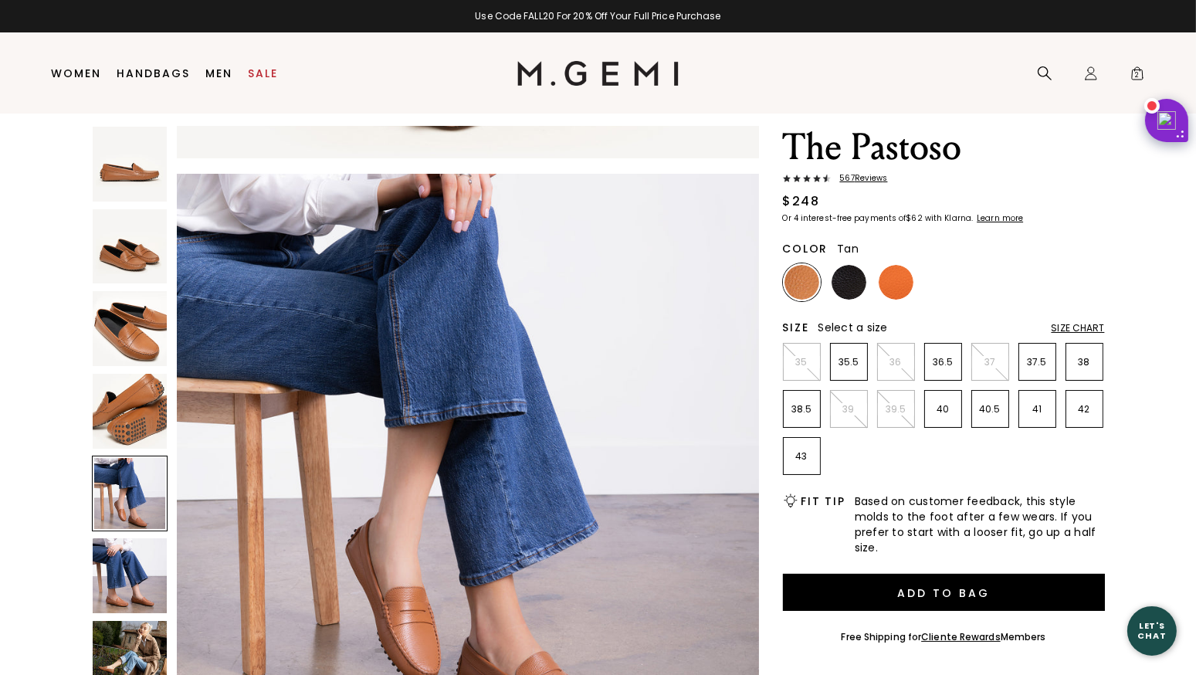
scroll to position [2343, 0]
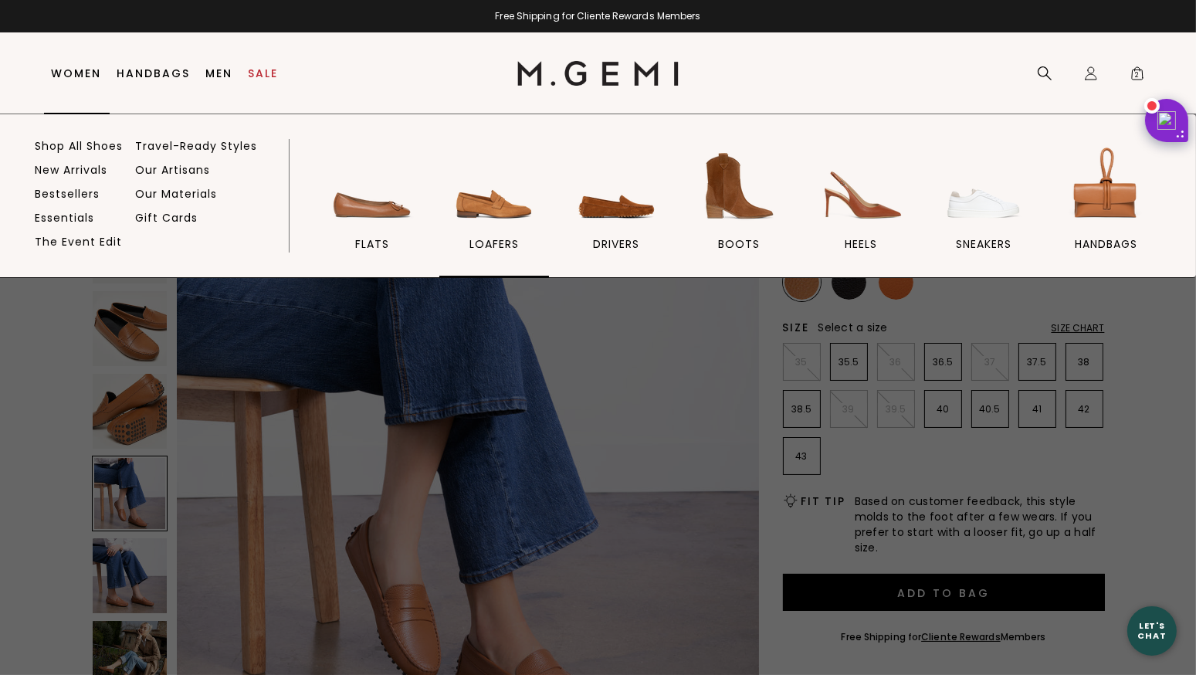
click at [497, 206] on img at bounding box center [494, 186] width 86 height 86
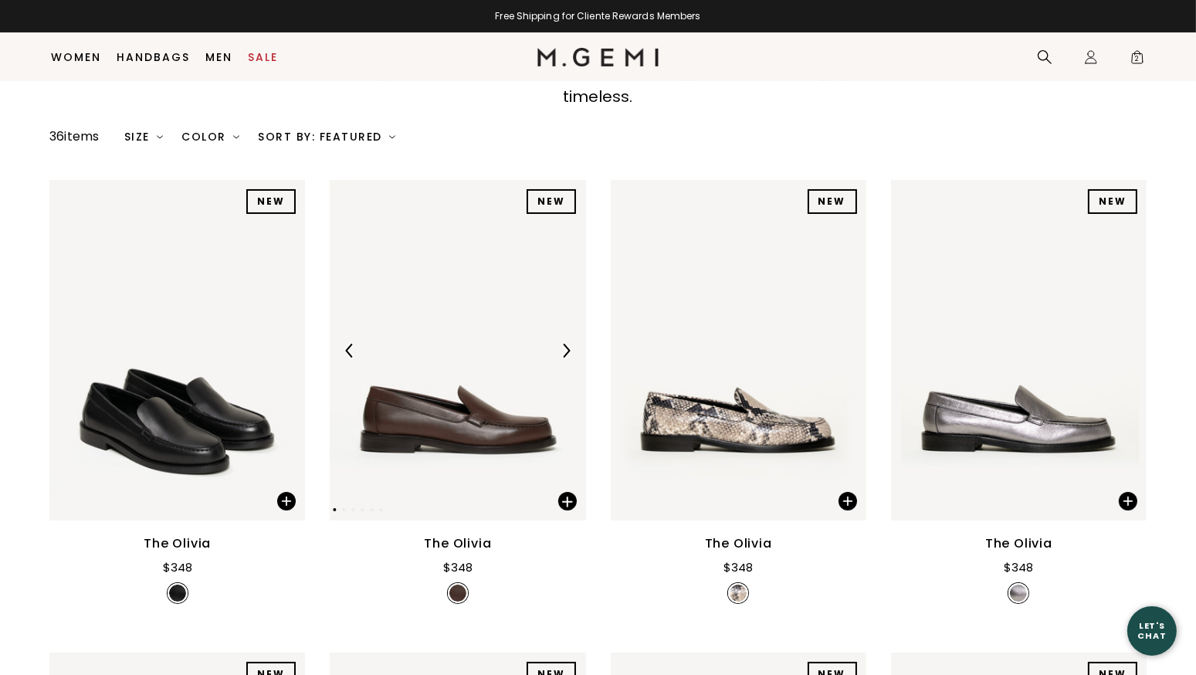
click at [565, 344] on img at bounding box center [566, 351] width 14 height 14
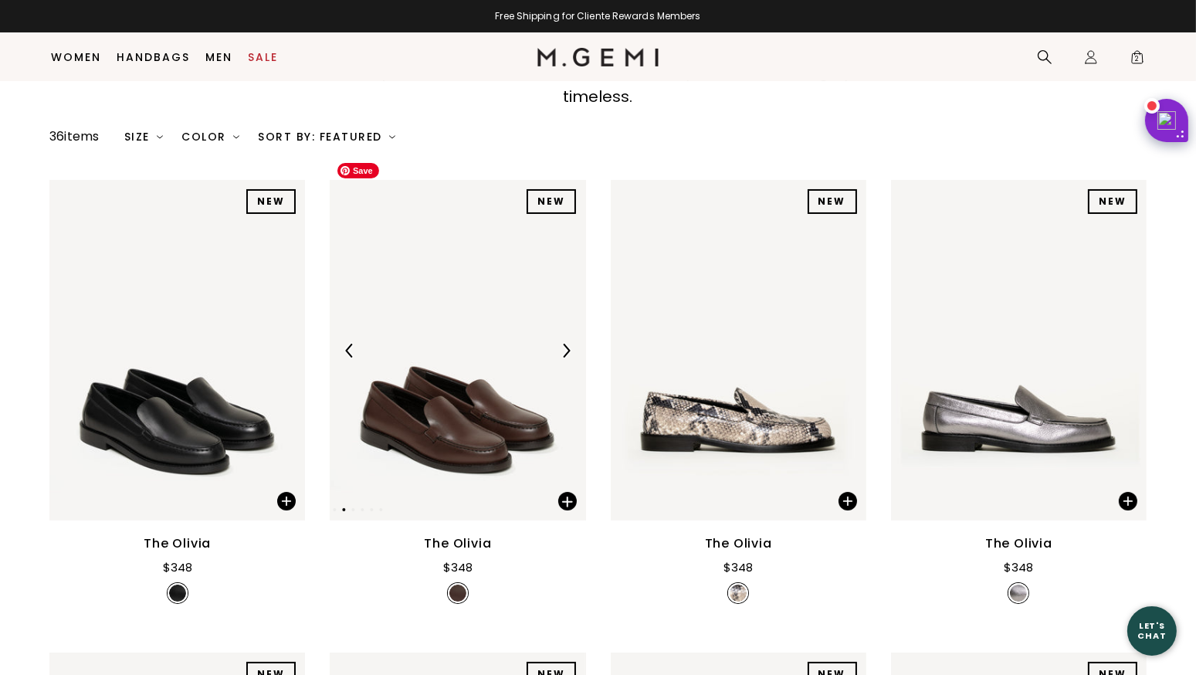
click at [469, 399] on img at bounding box center [458, 350] width 256 height 341
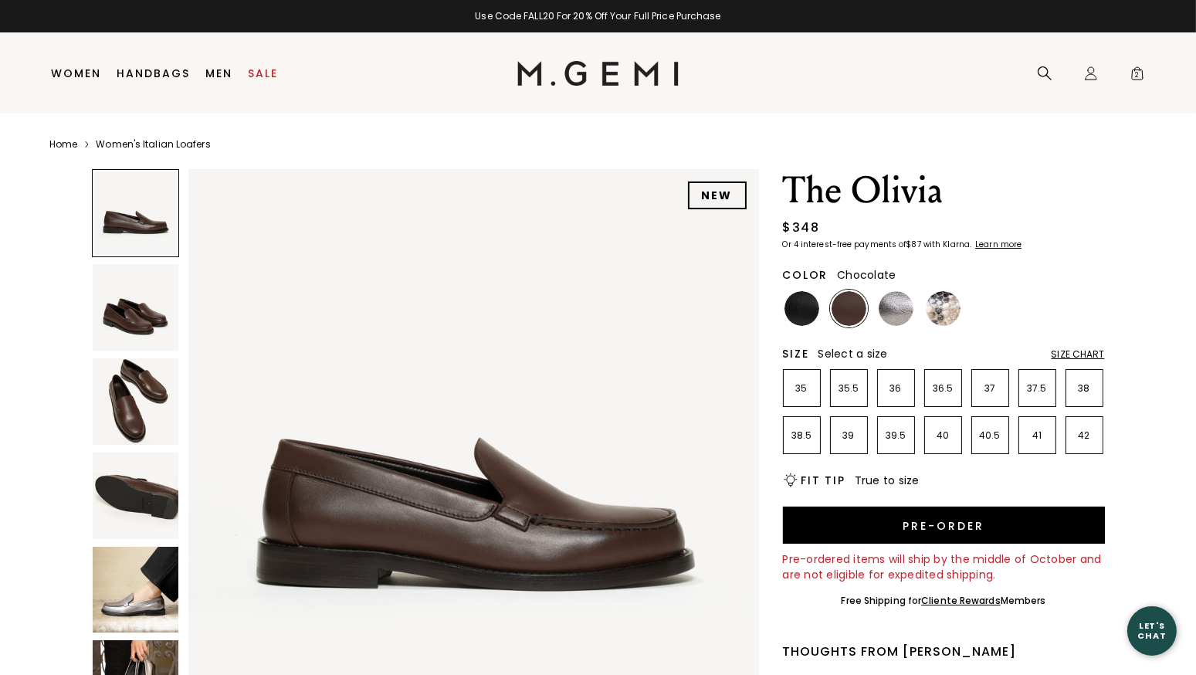
click at [171, 561] on img at bounding box center [136, 590] width 86 height 86
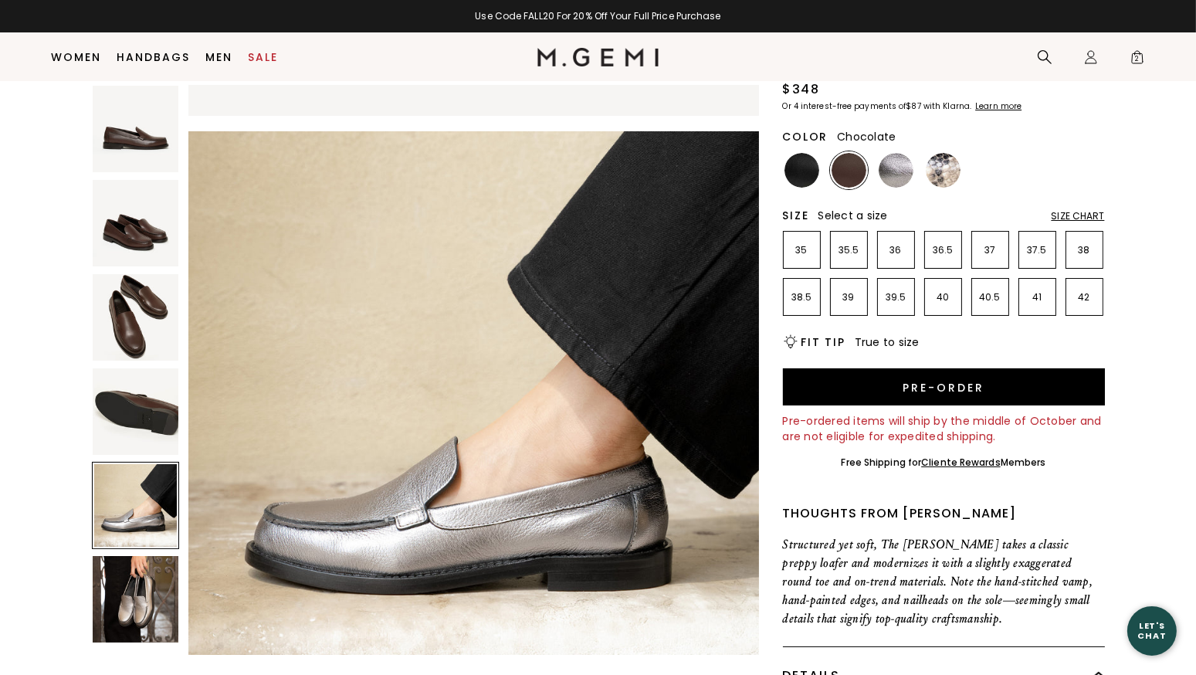
scroll to position [100, 0]
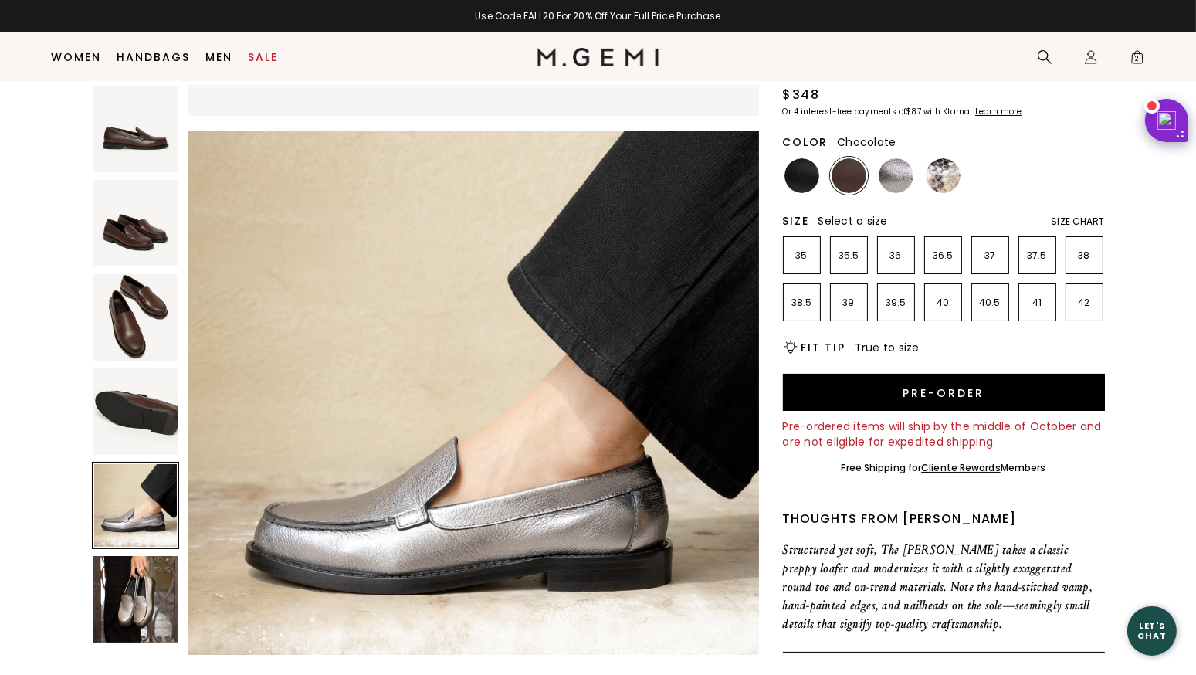
click at [143, 597] on img at bounding box center [136, 599] width 86 height 86
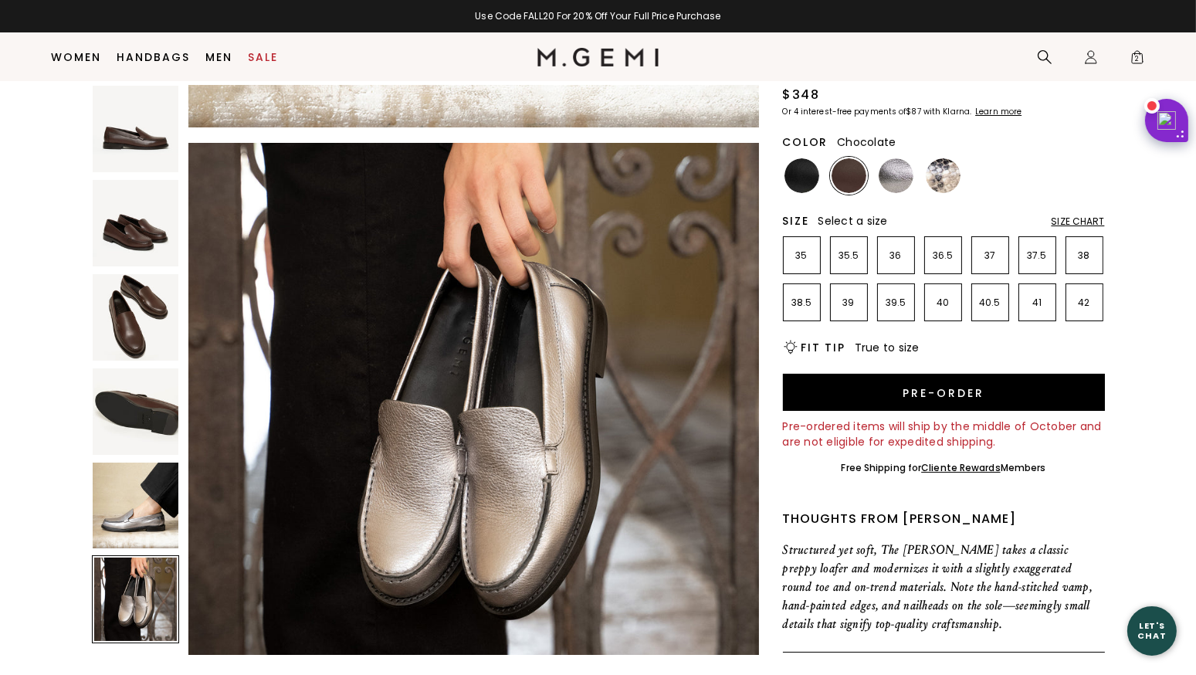
scroll to position [0, 0]
click at [807, 176] on img at bounding box center [802, 175] width 35 height 35
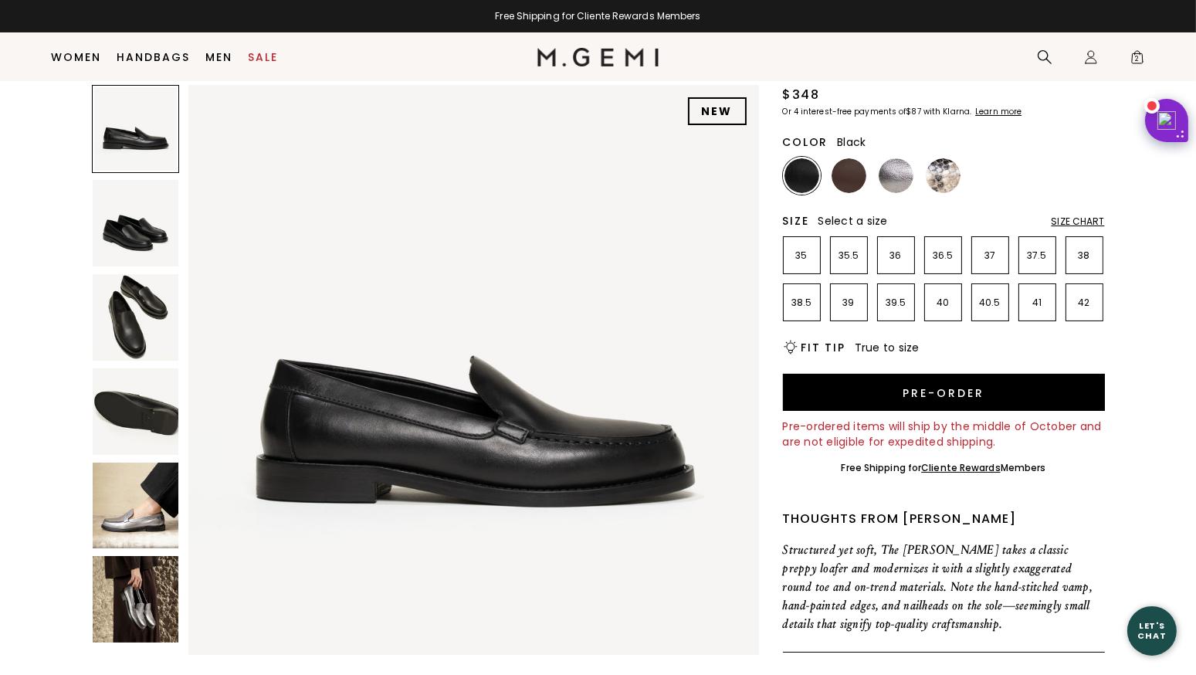
click at [132, 534] on img at bounding box center [136, 506] width 86 height 86
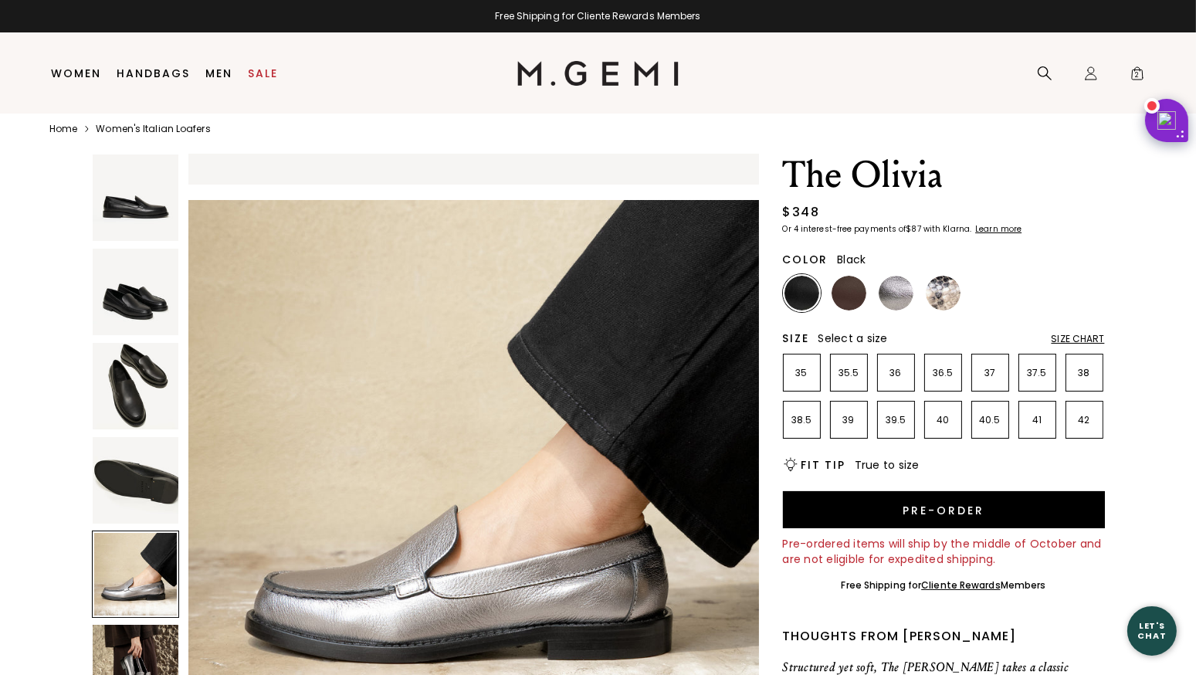
scroll to position [15, 0]
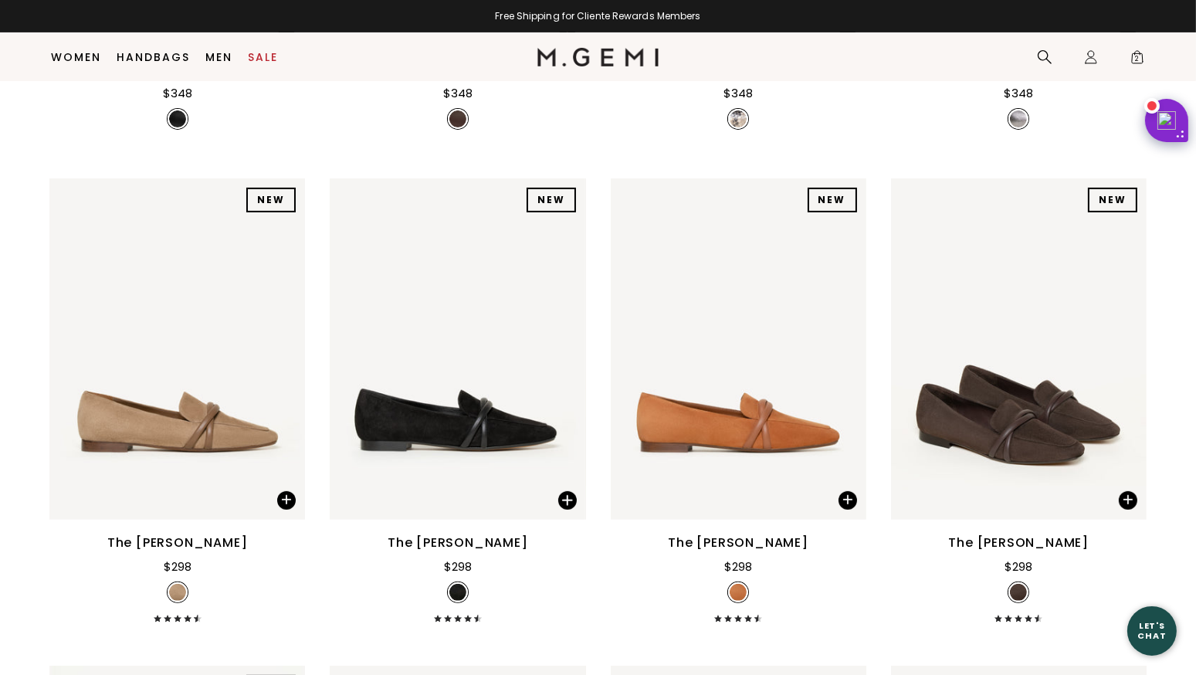
scroll to position [640, 0]
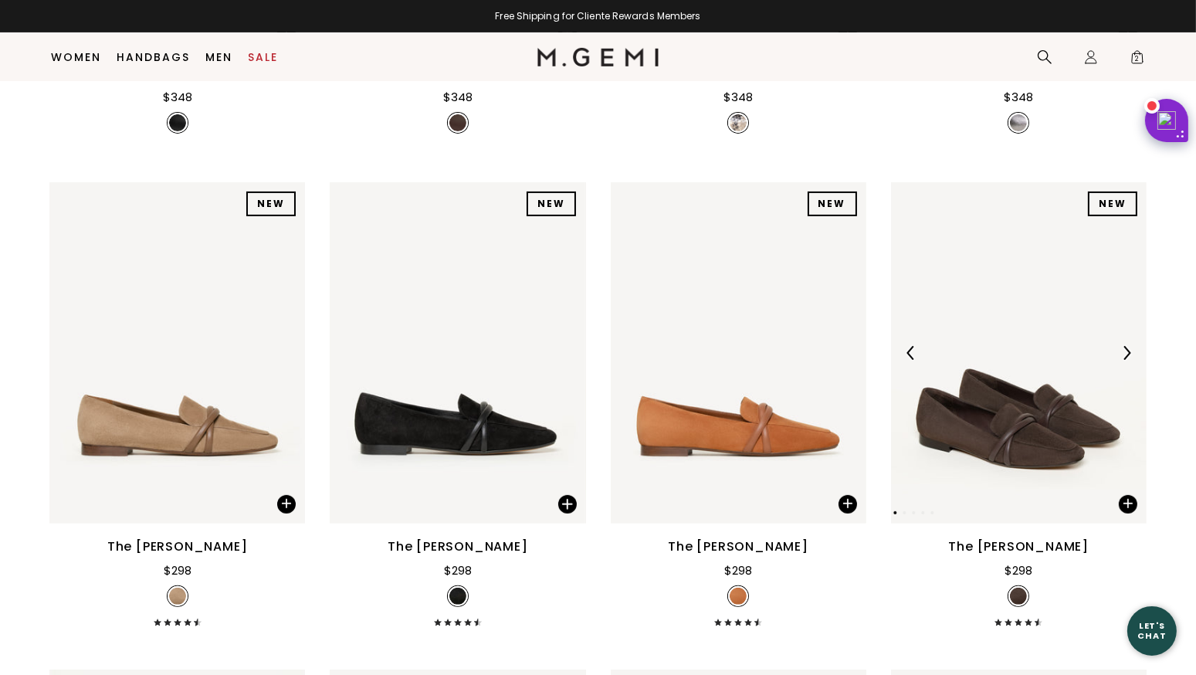
click at [1029, 341] on div at bounding box center [1019, 353] width 256 height 25
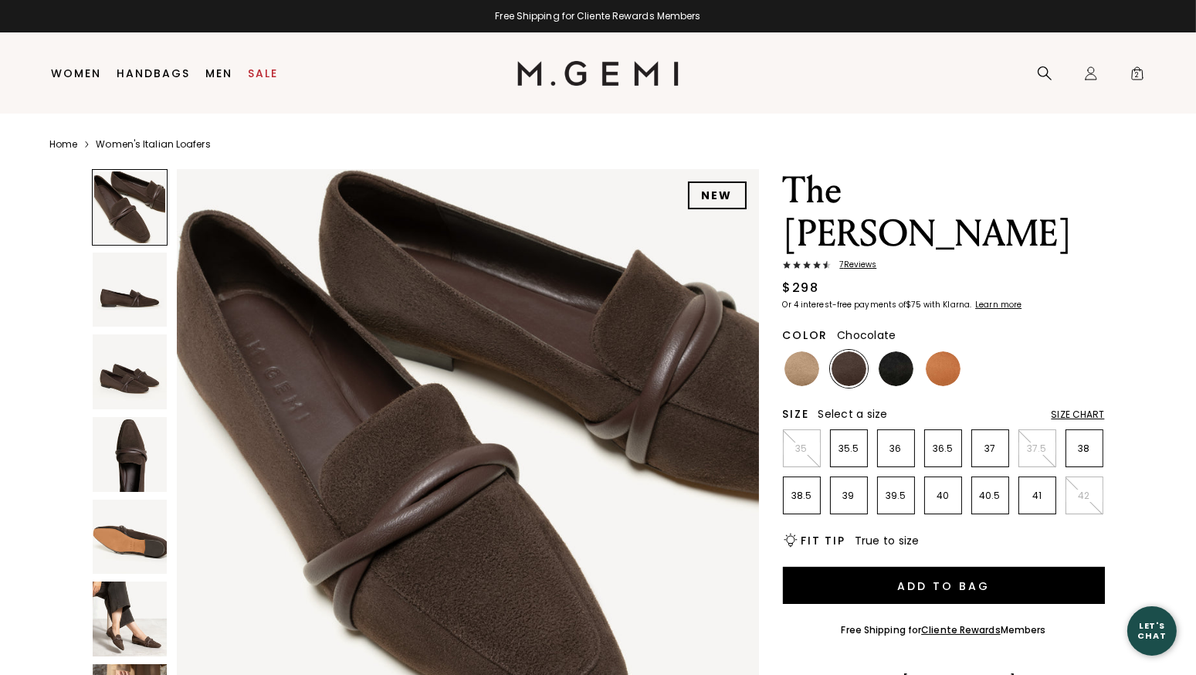
click at [123, 602] on img at bounding box center [130, 619] width 75 height 75
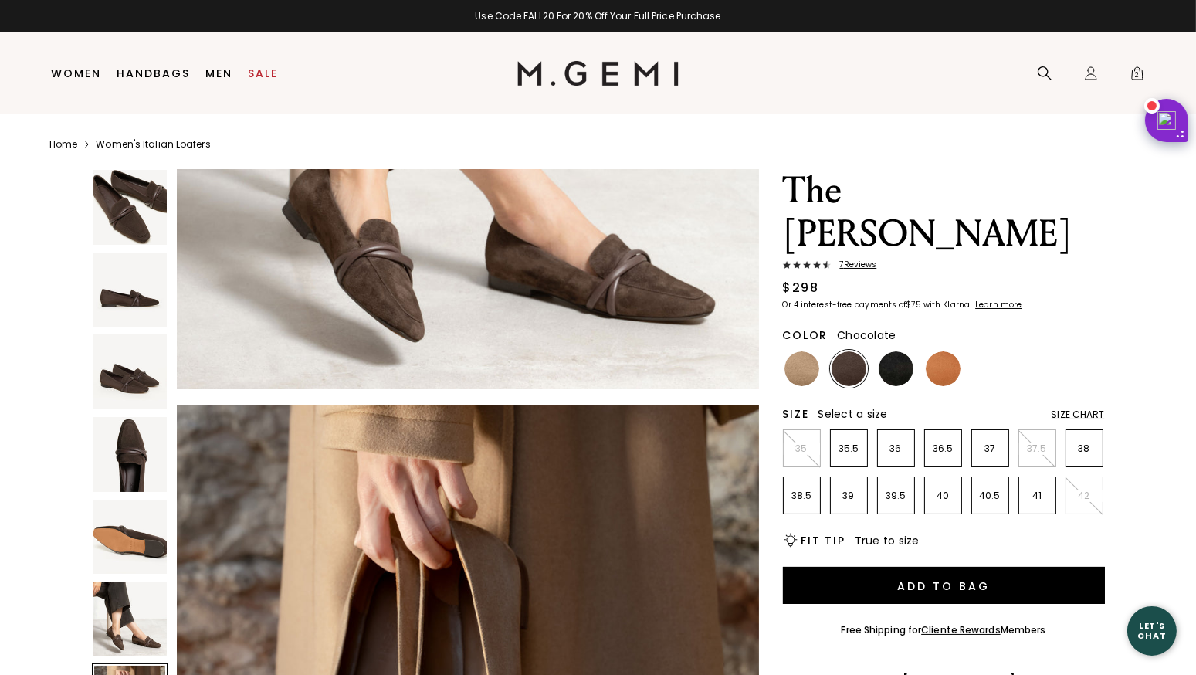
scroll to position [3529, 0]
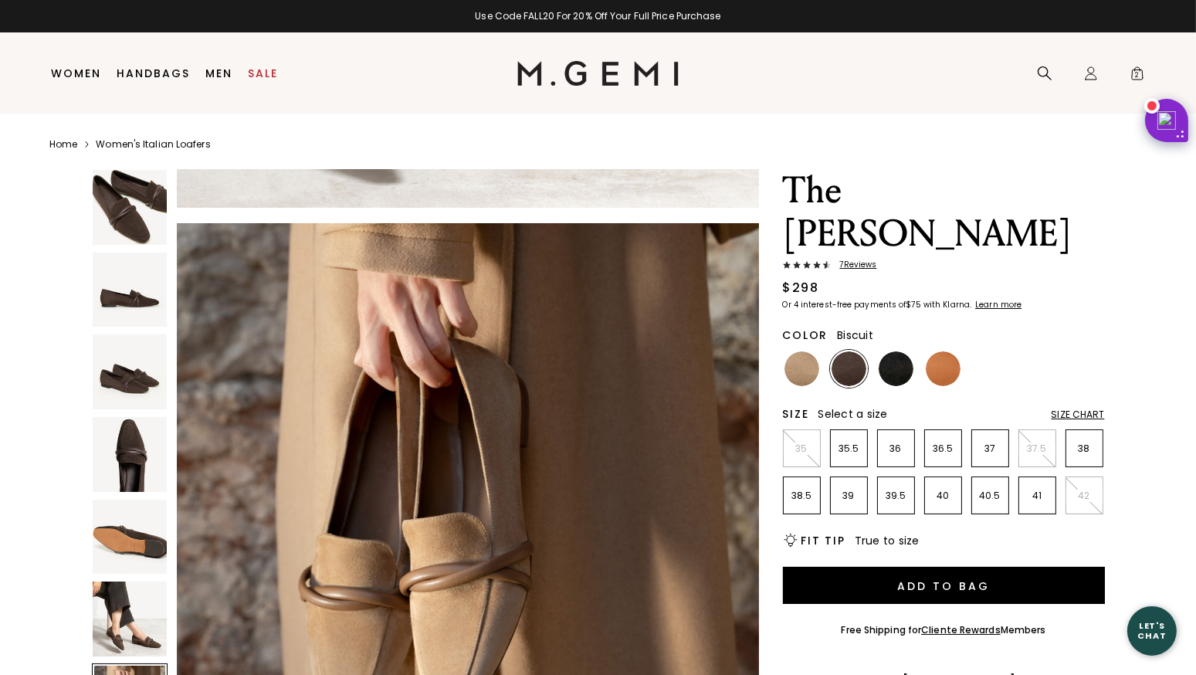
click at [810, 351] on img at bounding box center [802, 368] width 35 height 35
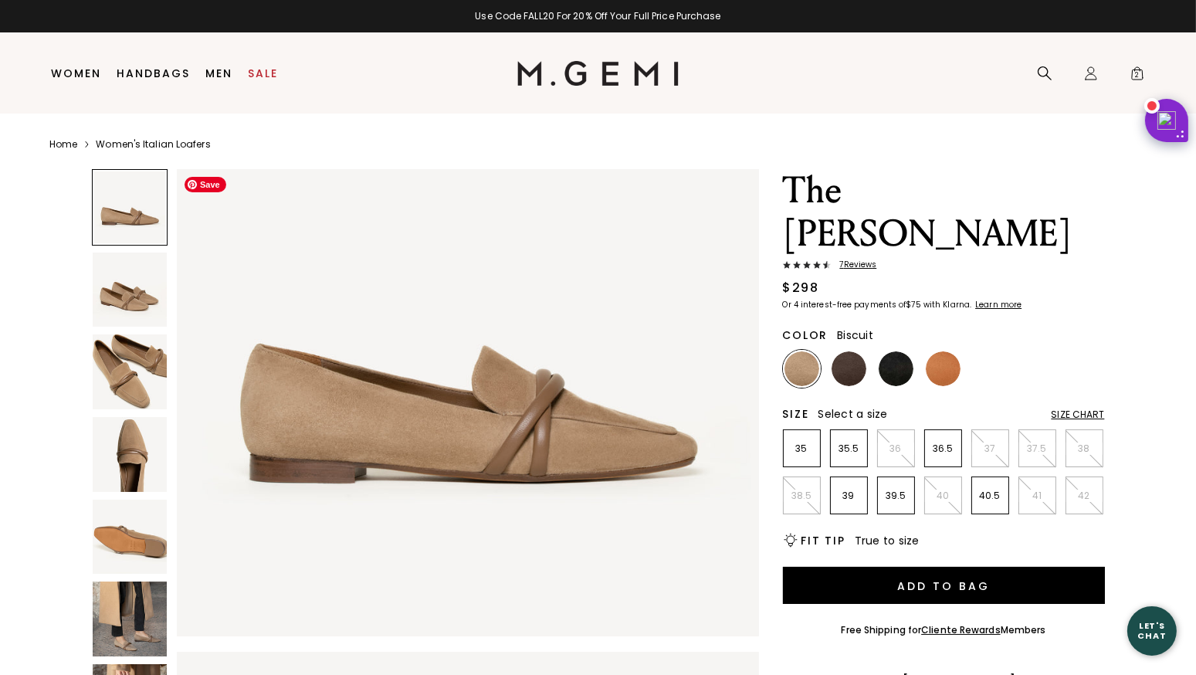
scroll to position [137, 0]
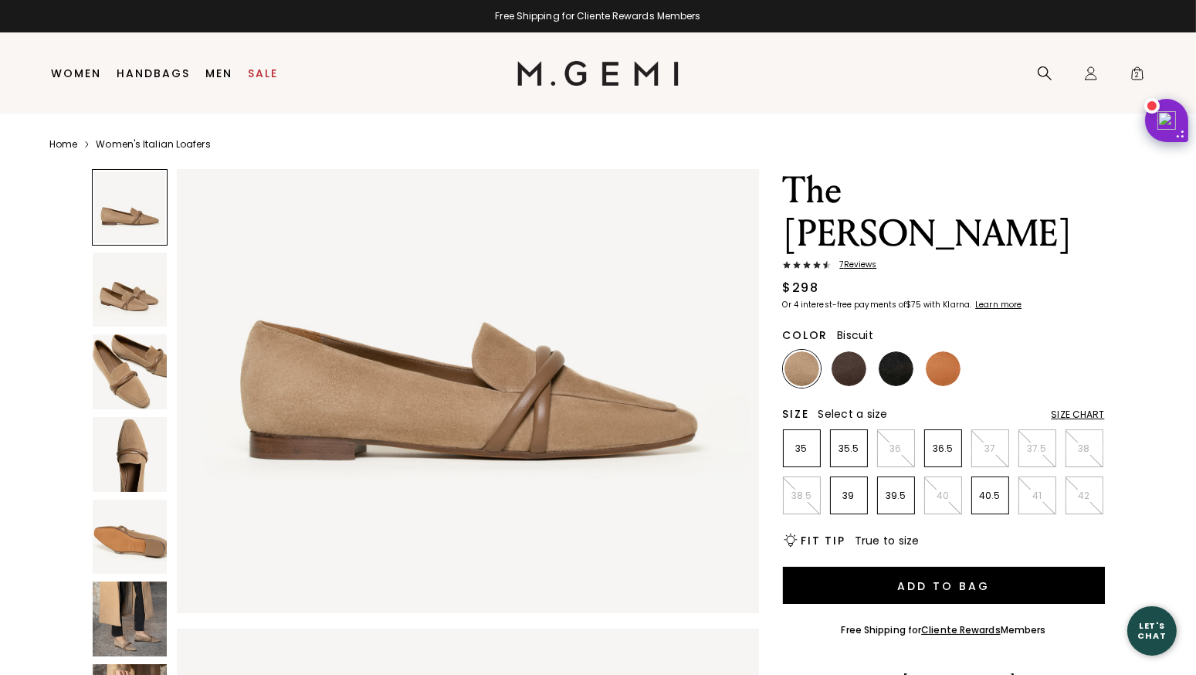
click at [145, 608] on img at bounding box center [130, 619] width 75 height 75
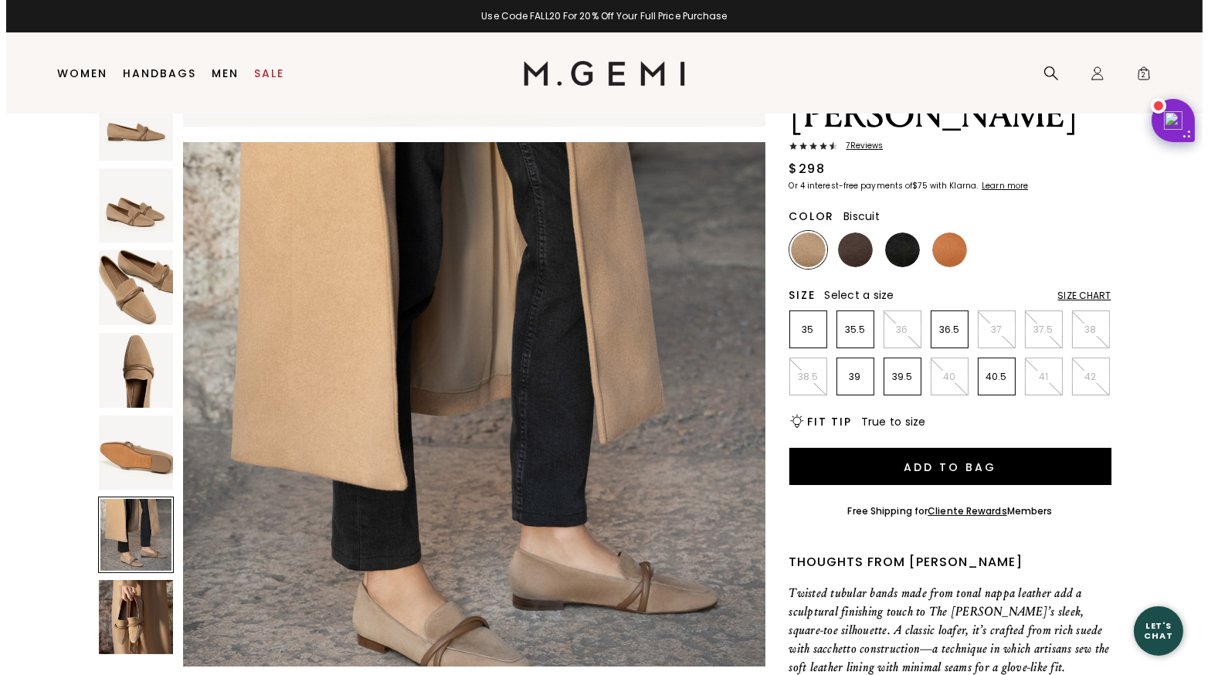
scroll to position [0, 0]
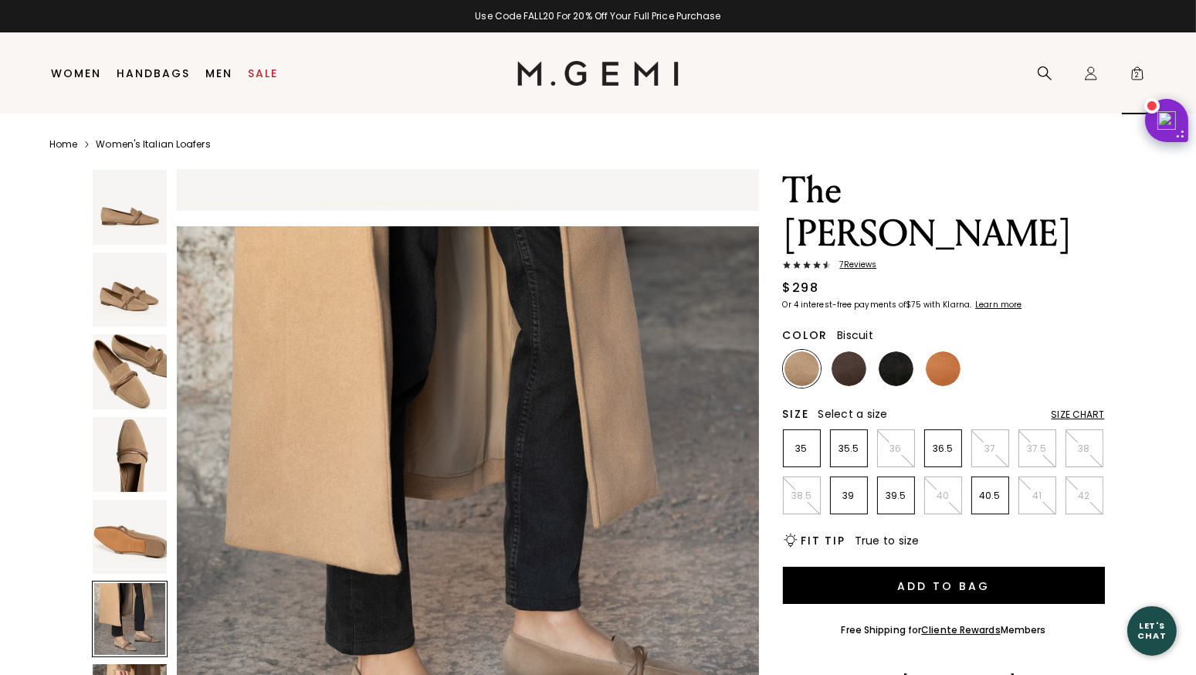
click at [1135, 77] on span "2" at bounding box center [1137, 76] width 15 height 15
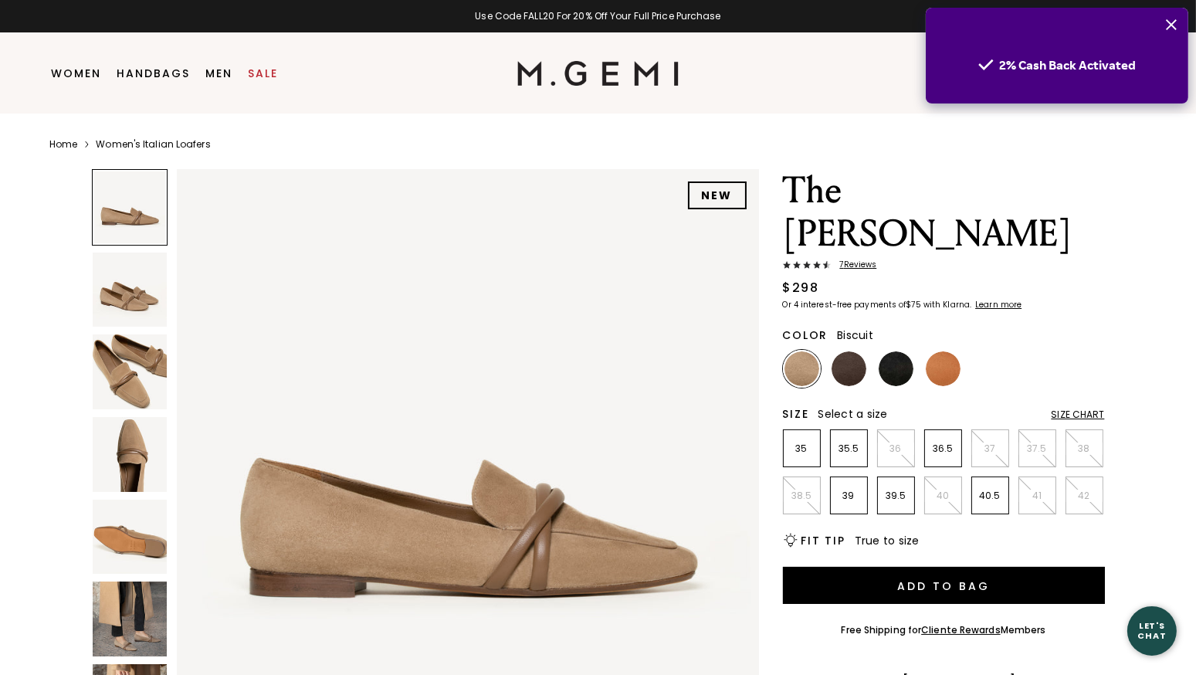
click at [1166, 31] on button "Close" at bounding box center [1172, 25] width 34 height 34
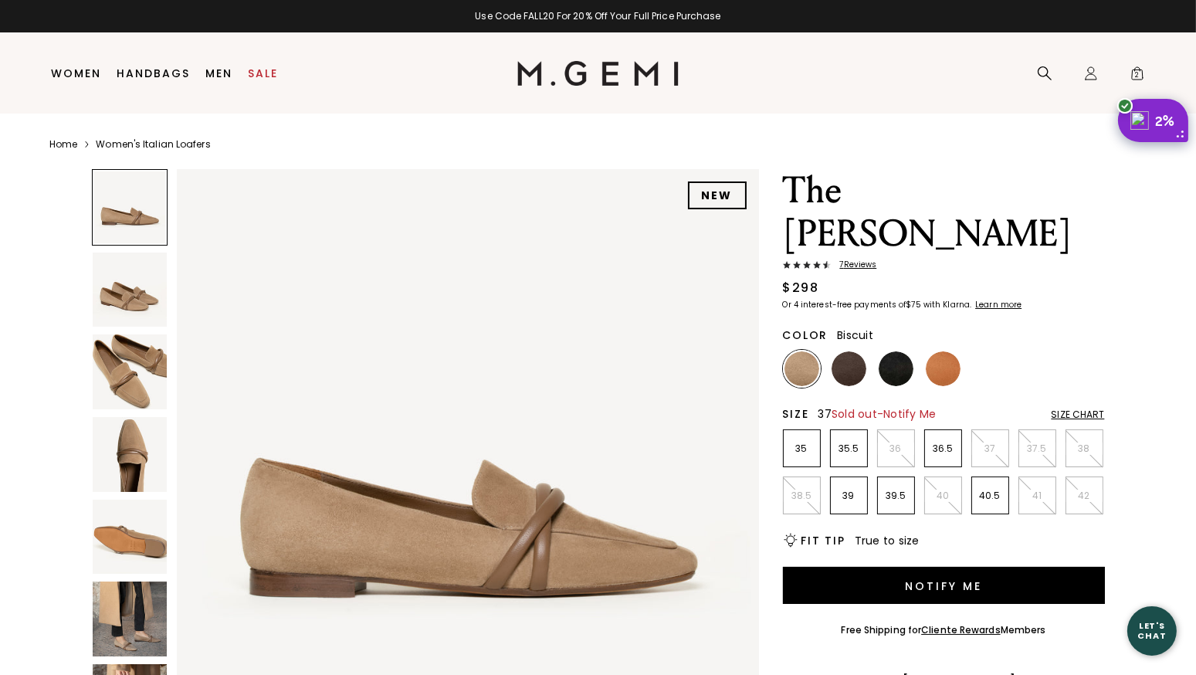
click at [985, 443] on p "37" at bounding box center [990, 449] width 36 height 12
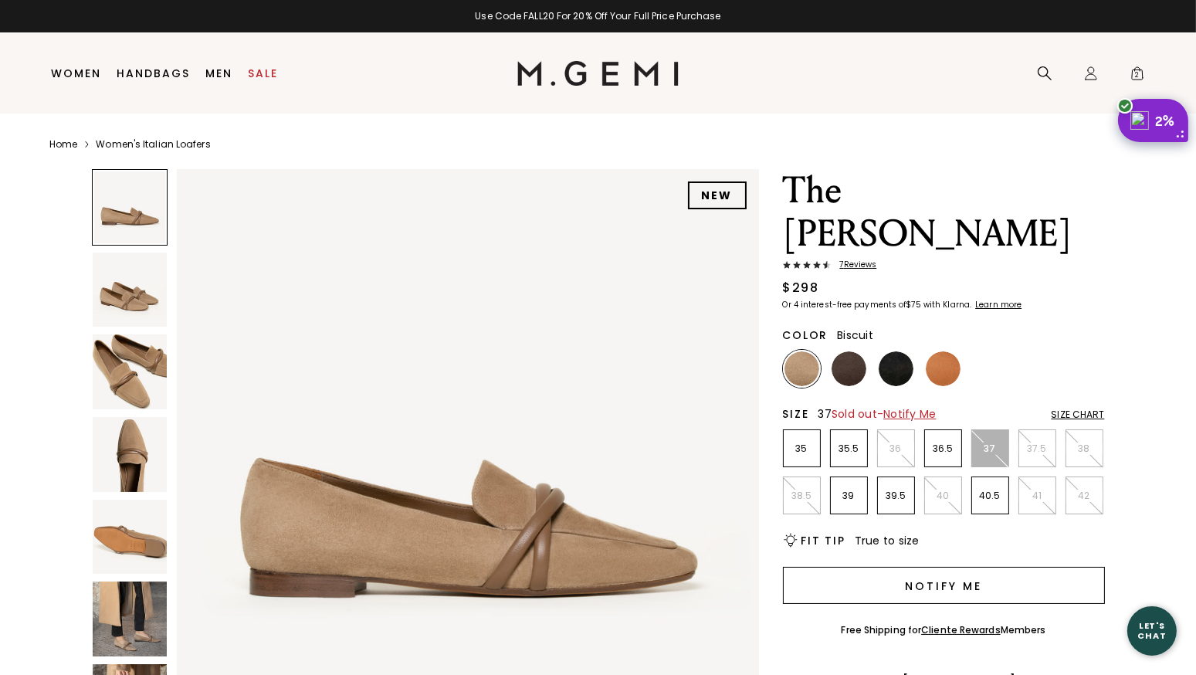
click at [934, 567] on button "Notify Me" at bounding box center [944, 585] width 322 height 37
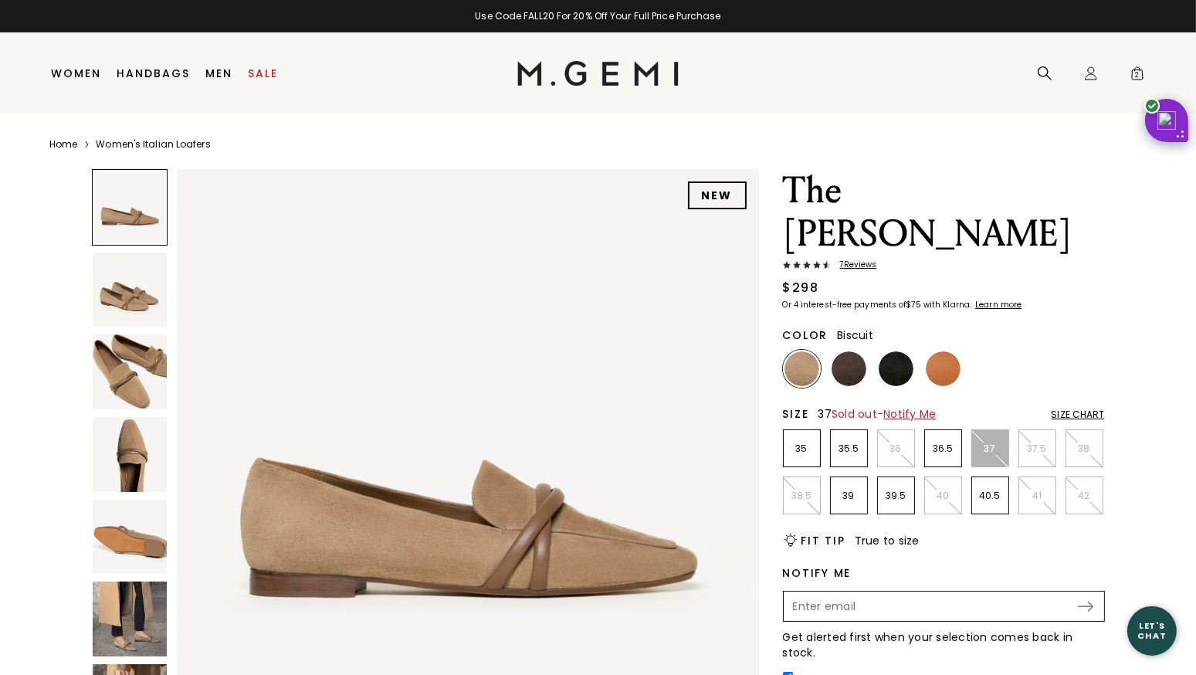
click at [890, 593] on input "Enter your email address to be notified when your selection is back in stock" at bounding box center [930, 606] width 291 height 26
click at [910, 567] on div "Notify Me Submit Get alerted first when your selection comes back in stock. Sig…" at bounding box center [944, 634] width 322 height 135
click at [863, 593] on input "Enter your email address to be notified when your selection is back in stock" at bounding box center [930, 606] width 291 height 26
type input "chelseahf@gmail.com"
click at [1091, 602] on img at bounding box center [1085, 607] width 15 height 10
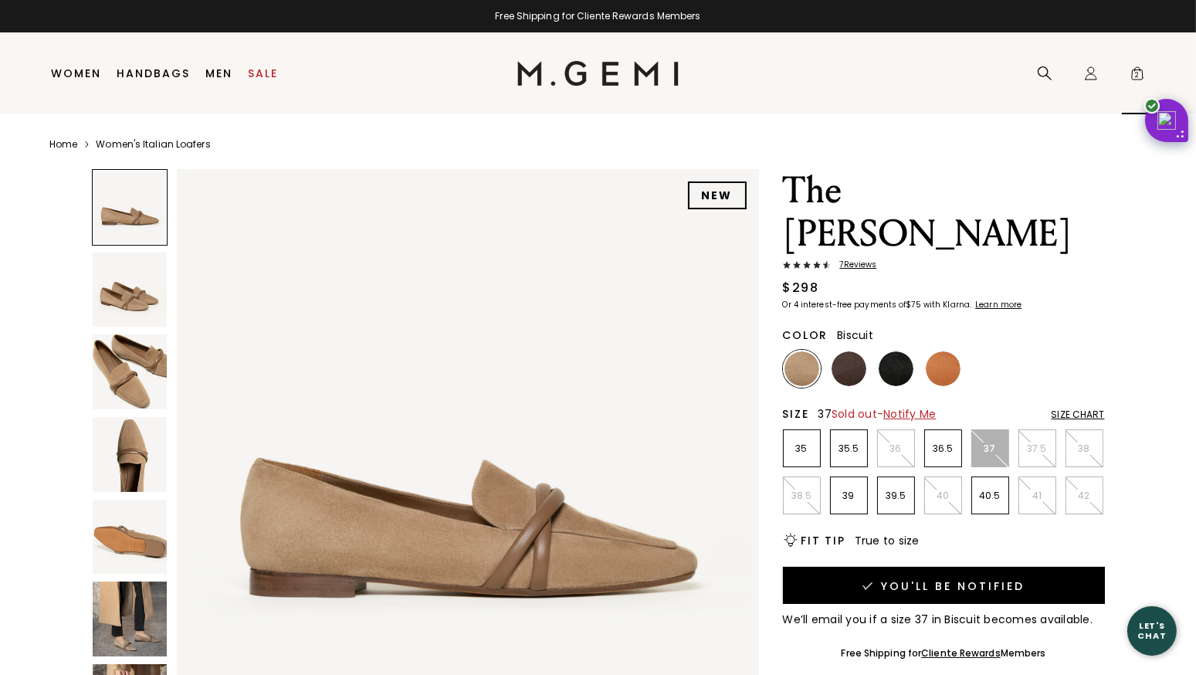
click at [1135, 66] on icon "Icons/20x20/bag@2x" at bounding box center [1137, 73] width 15 height 15
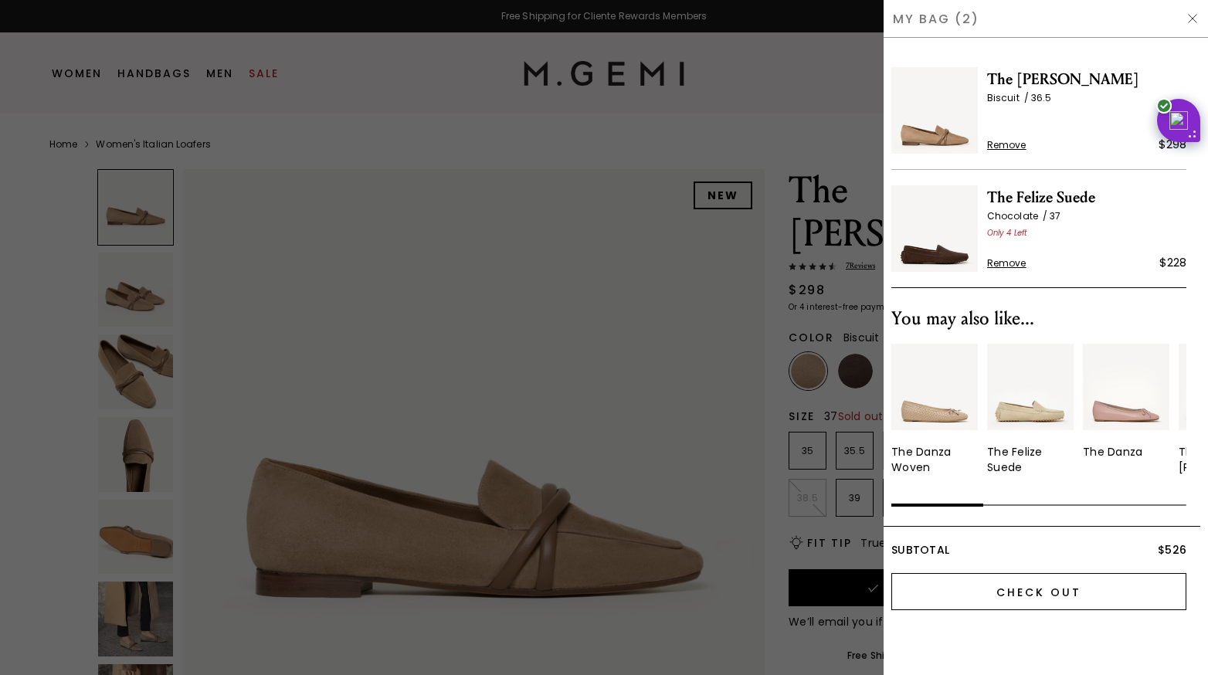
click at [1014, 589] on input "Check Out" at bounding box center [1038, 591] width 295 height 37
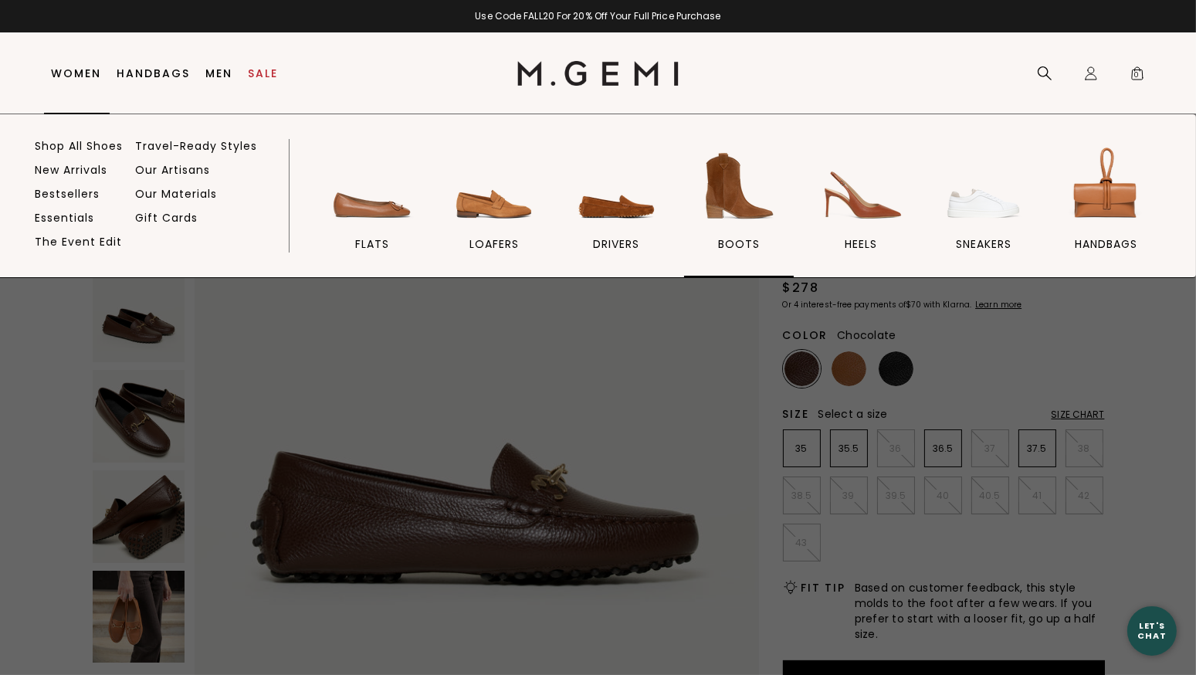
click at [745, 201] on img at bounding box center [739, 186] width 86 height 86
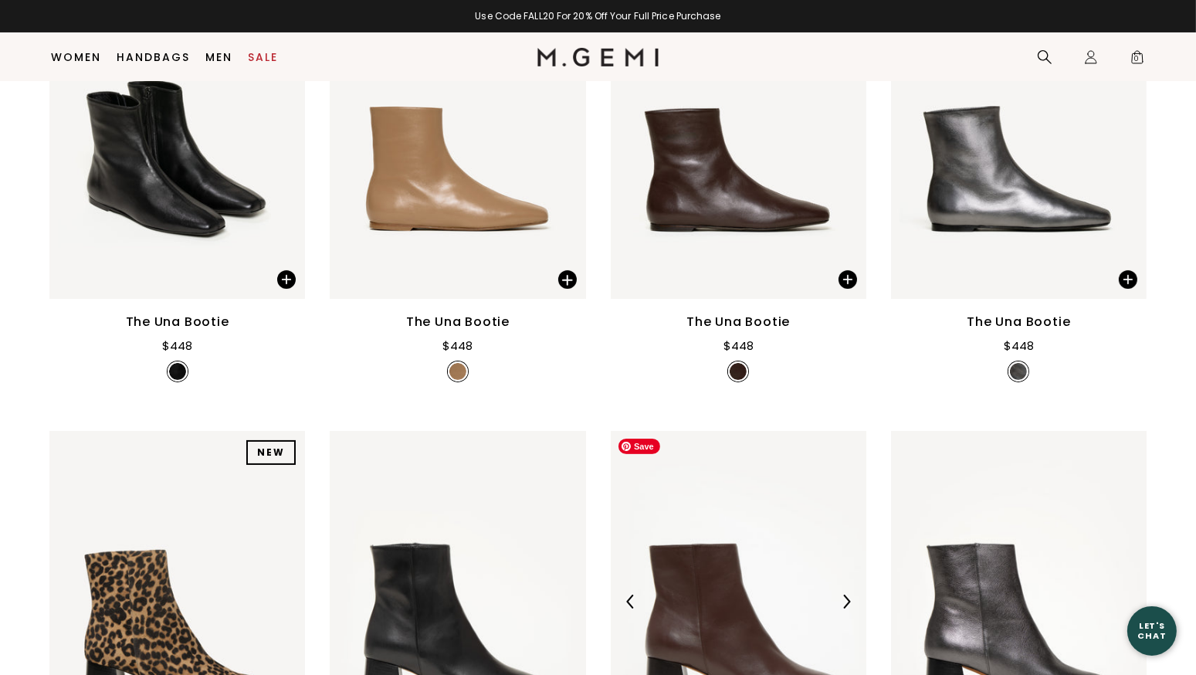
scroll to position [657, 0]
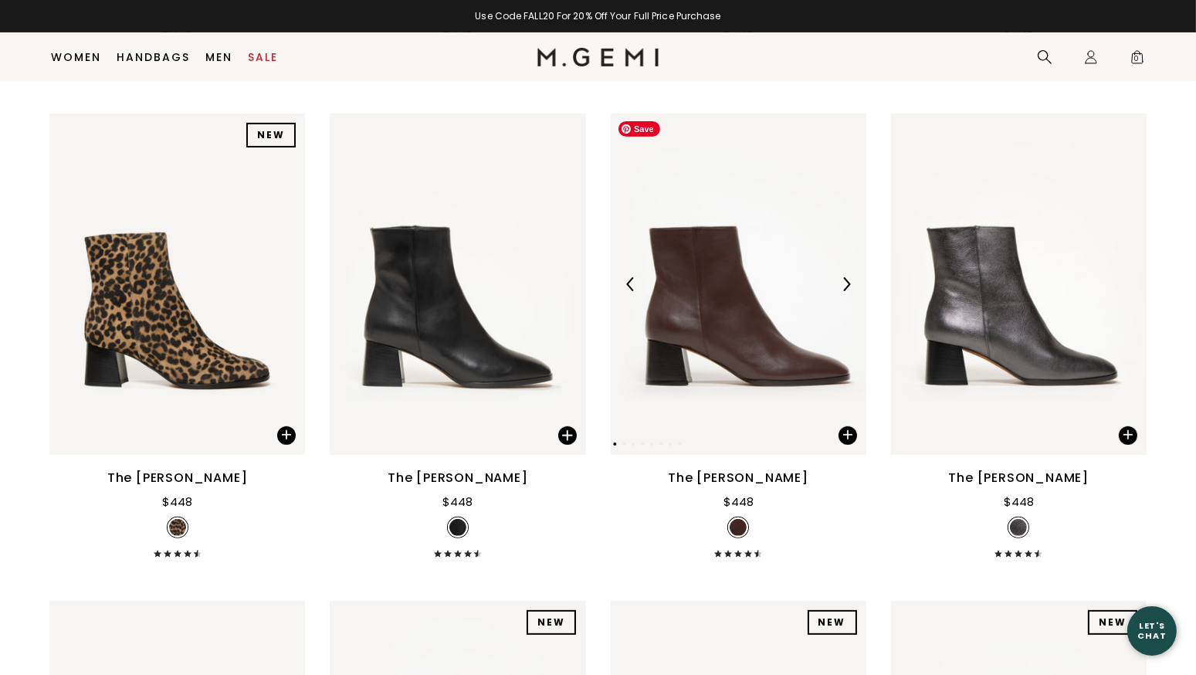
click at [708, 298] on img at bounding box center [739, 284] width 256 height 341
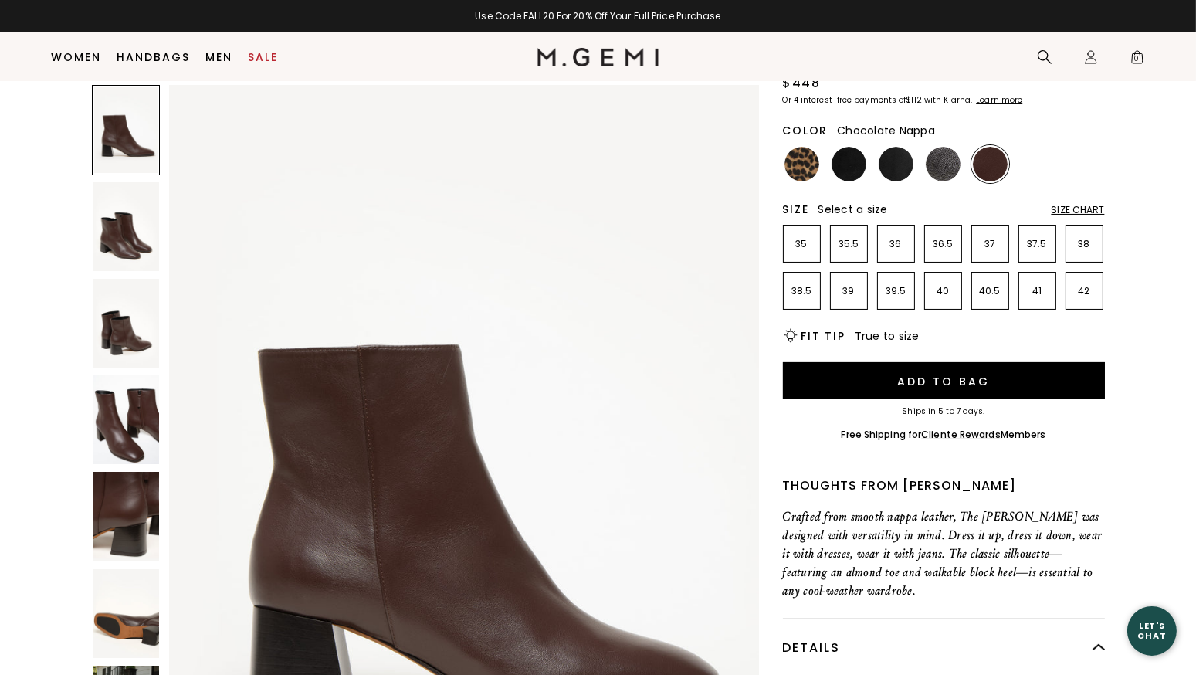
scroll to position [243, 0]
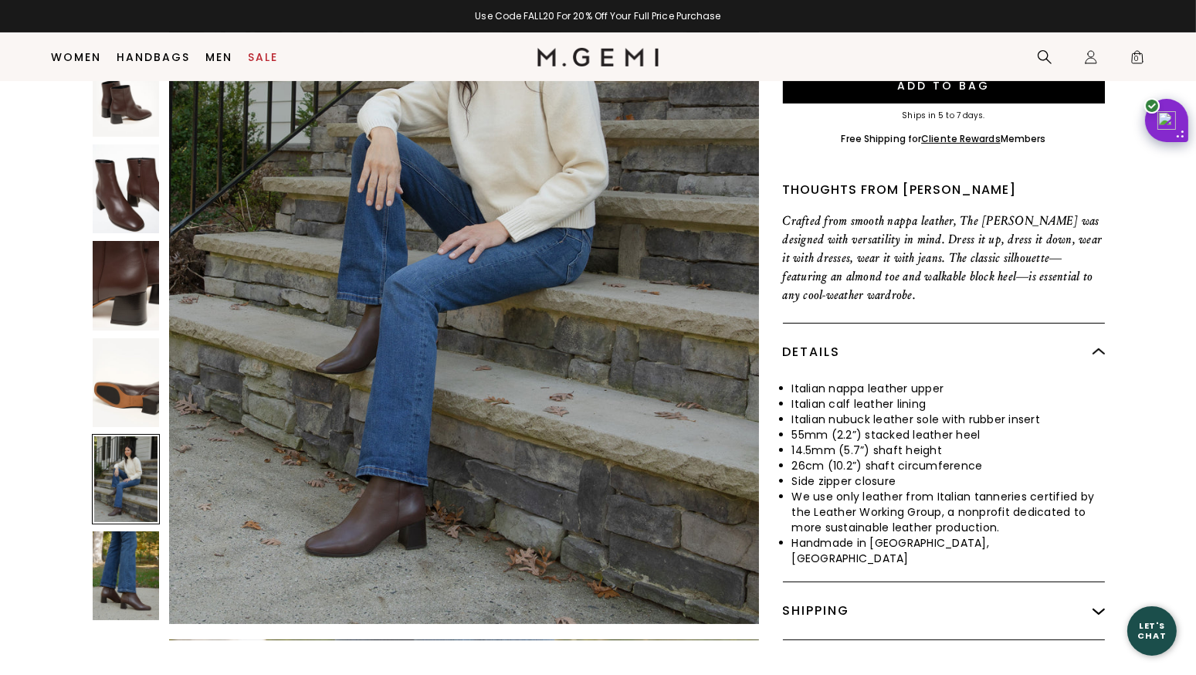
scroll to position [495, 0]
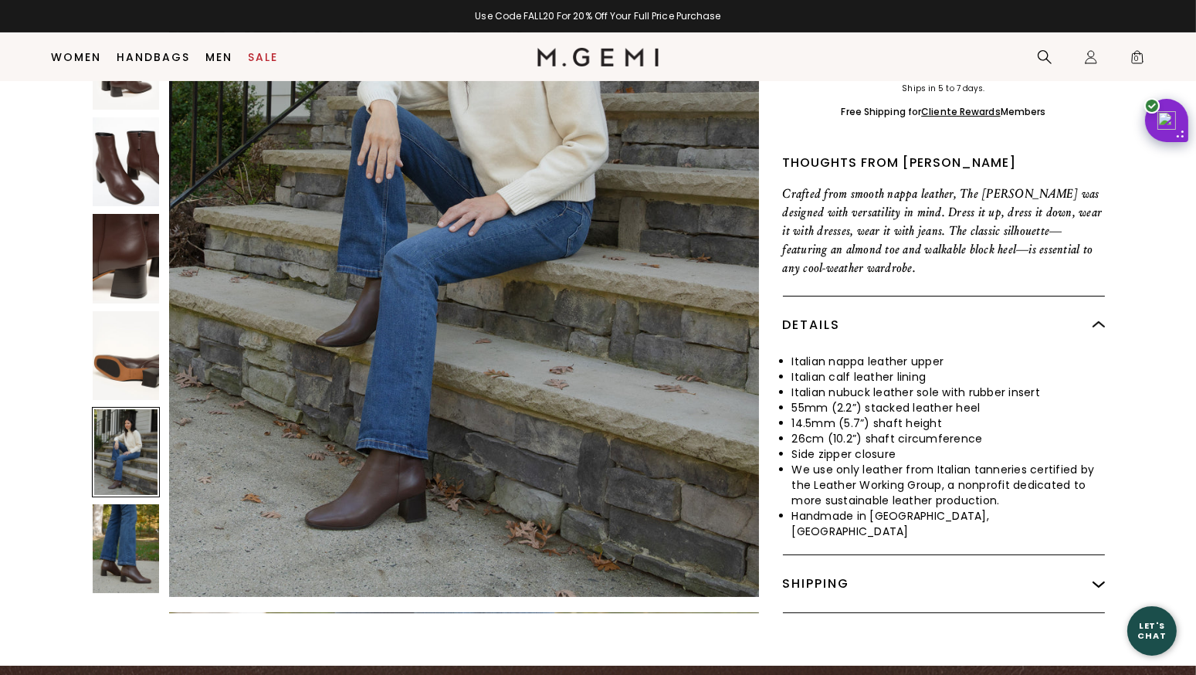
click at [137, 523] on img at bounding box center [126, 548] width 66 height 89
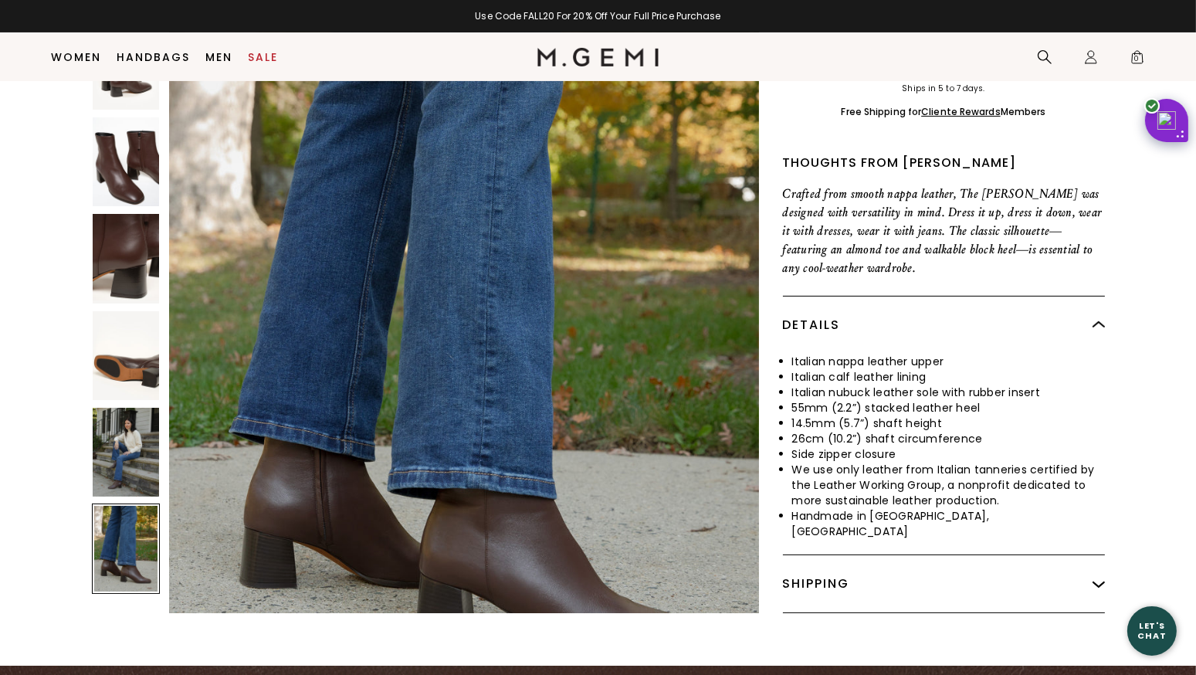
scroll to position [5506, 0]
